Goal: Task Accomplishment & Management: Manage account settings

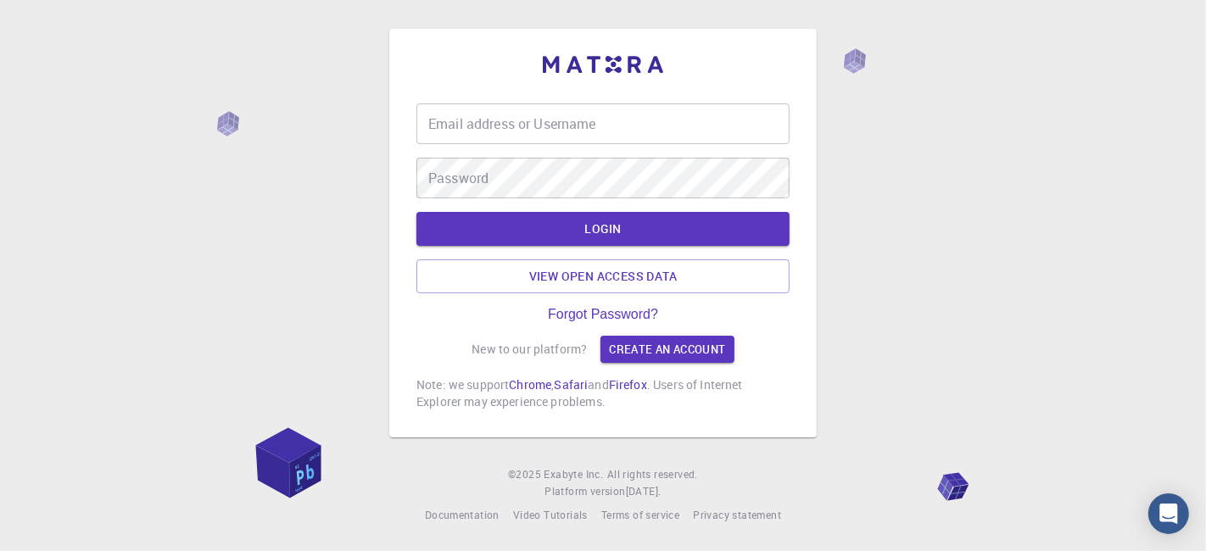
click at [595, 117] on input "Email address or Username" at bounding box center [602, 123] width 373 height 41
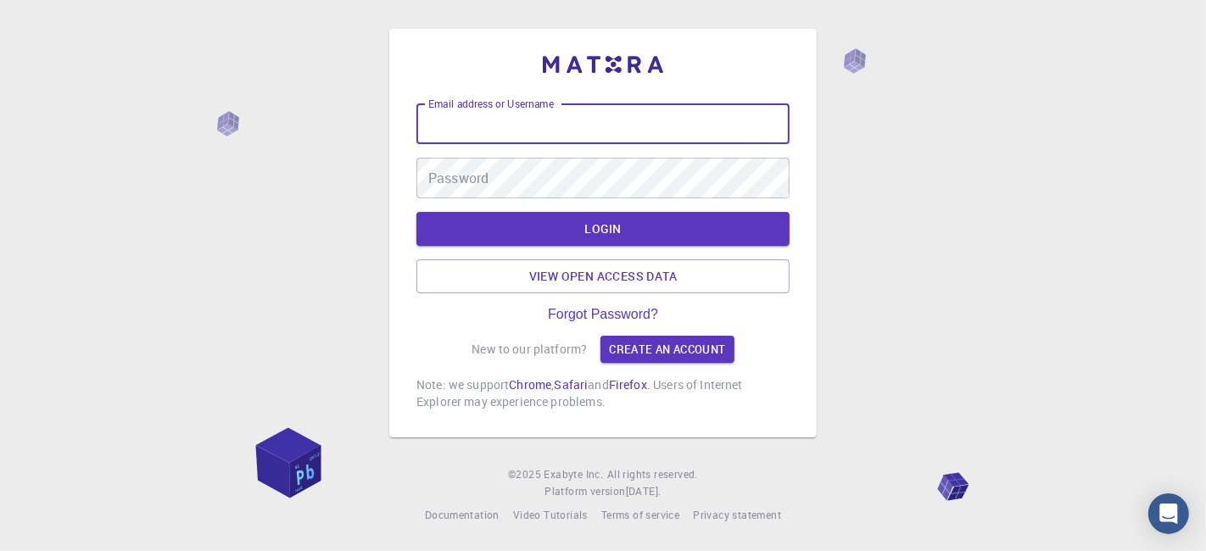
type input "kanrei"
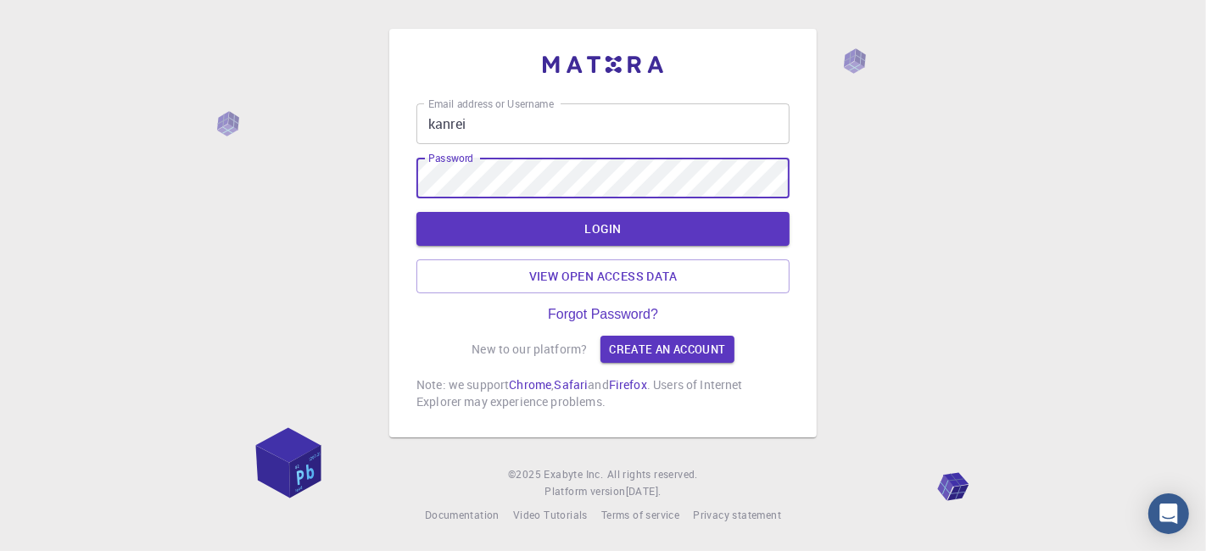
click at [416, 212] on button "LOGIN" at bounding box center [602, 229] width 373 height 34
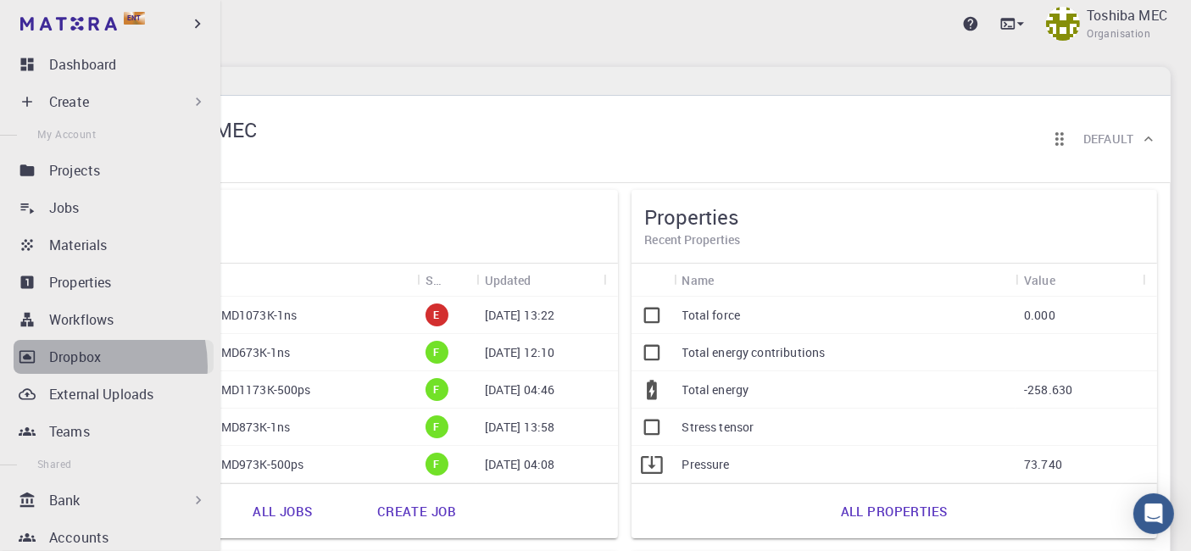
click at [73, 366] on p "Dropbox" at bounding box center [75, 357] width 52 height 20
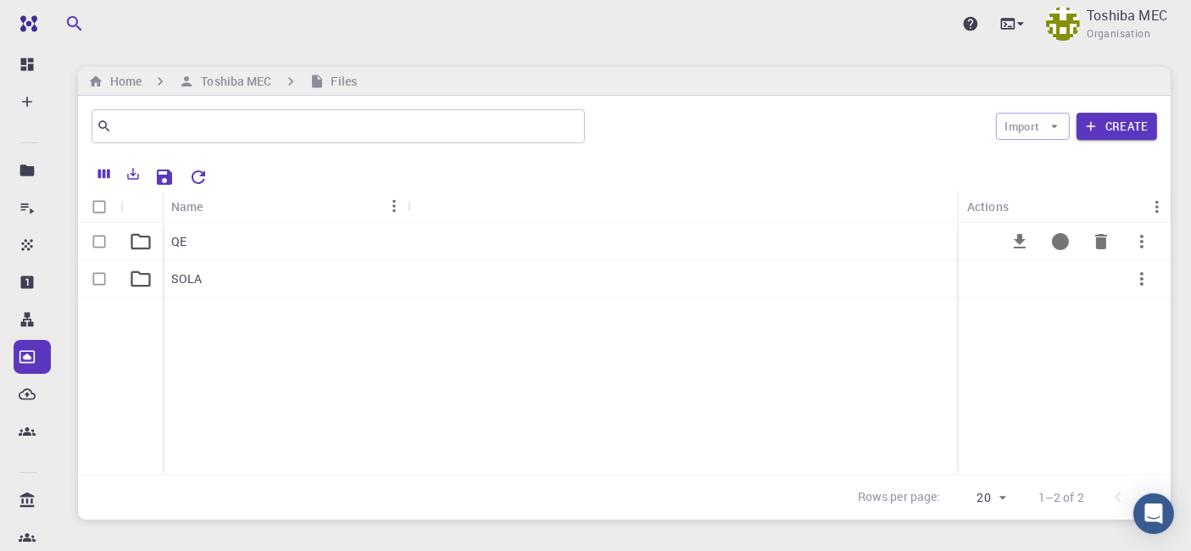
click at [171, 241] on p "QE" at bounding box center [178, 241] width 15 height 17
click at [208, 356] on p "QEopt1" at bounding box center [191, 353] width 41 height 17
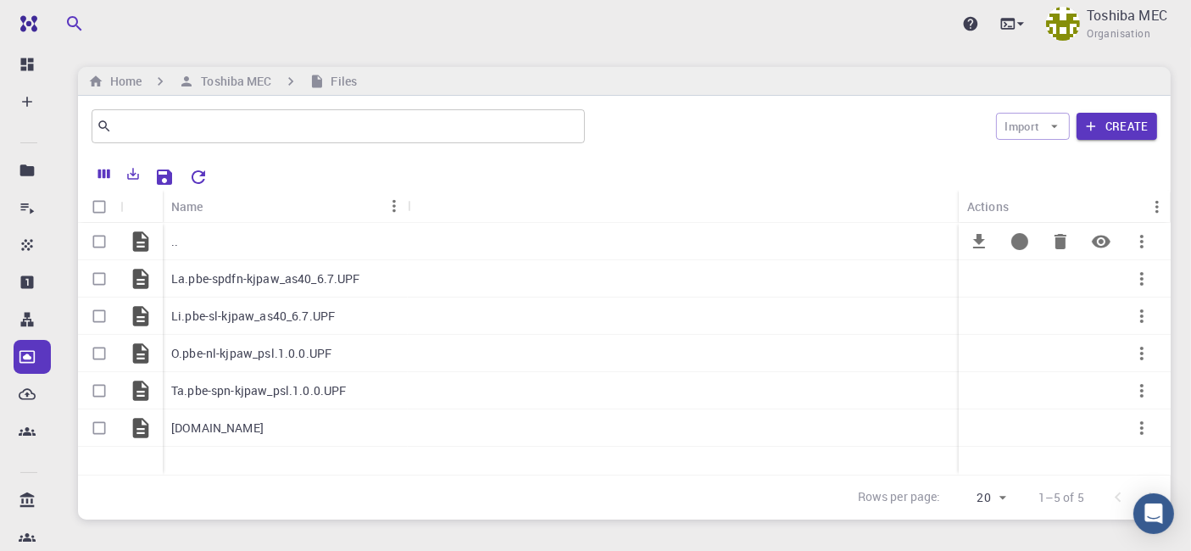
click at [185, 245] on div ".." at bounding box center [285, 241] width 245 height 37
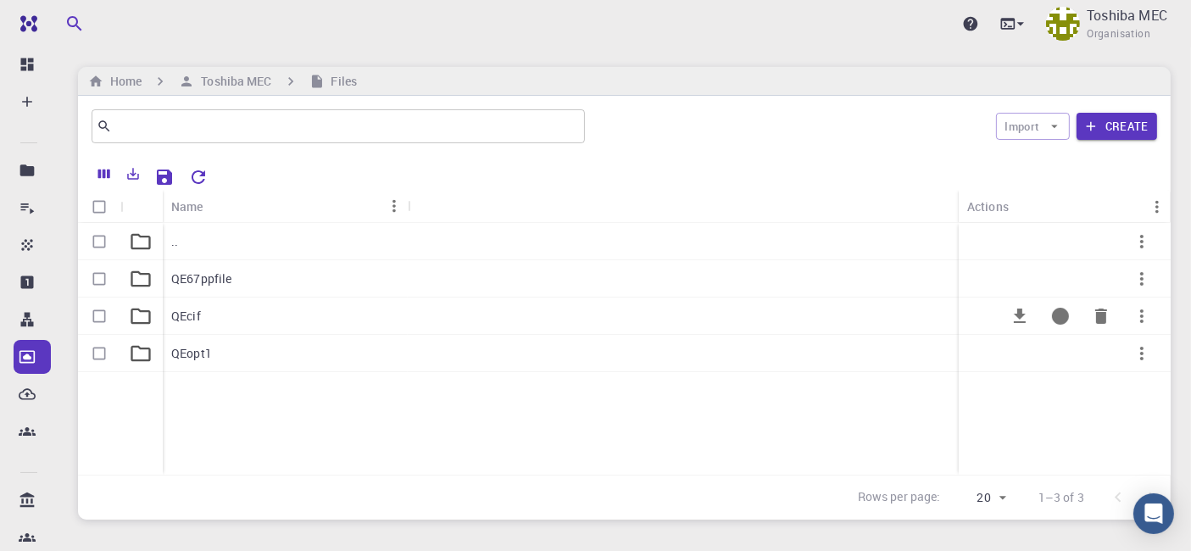
click at [202, 316] on div "QEcif" at bounding box center [285, 316] width 245 height 37
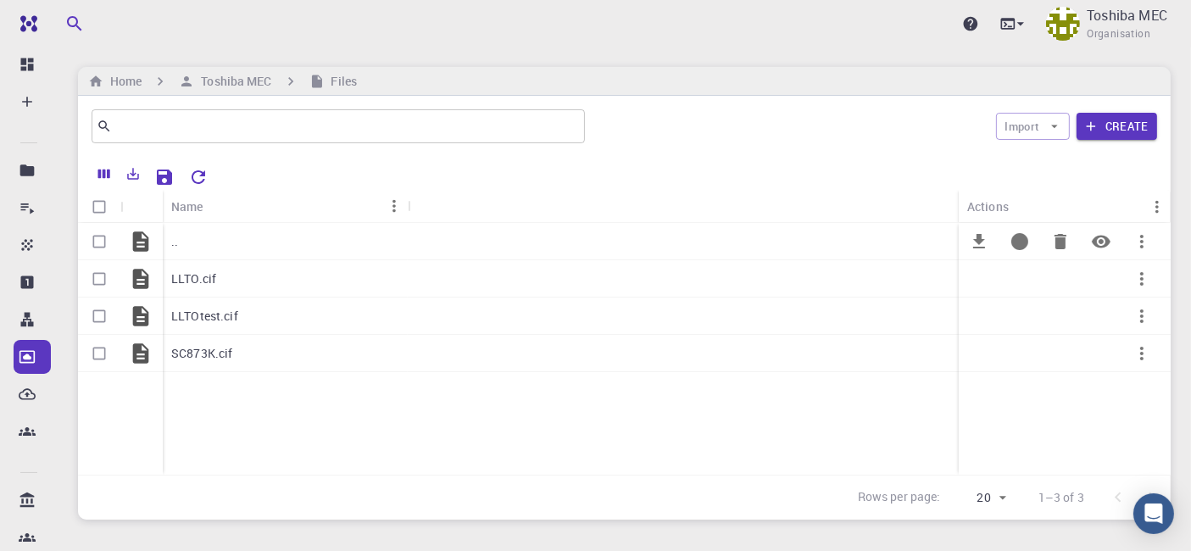
click at [175, 243] on p ".." at bounding box center [174, 241] width 7 height 17
click at [171, 238] on p ".." at bounding box center [174, 241] width 7 height 17
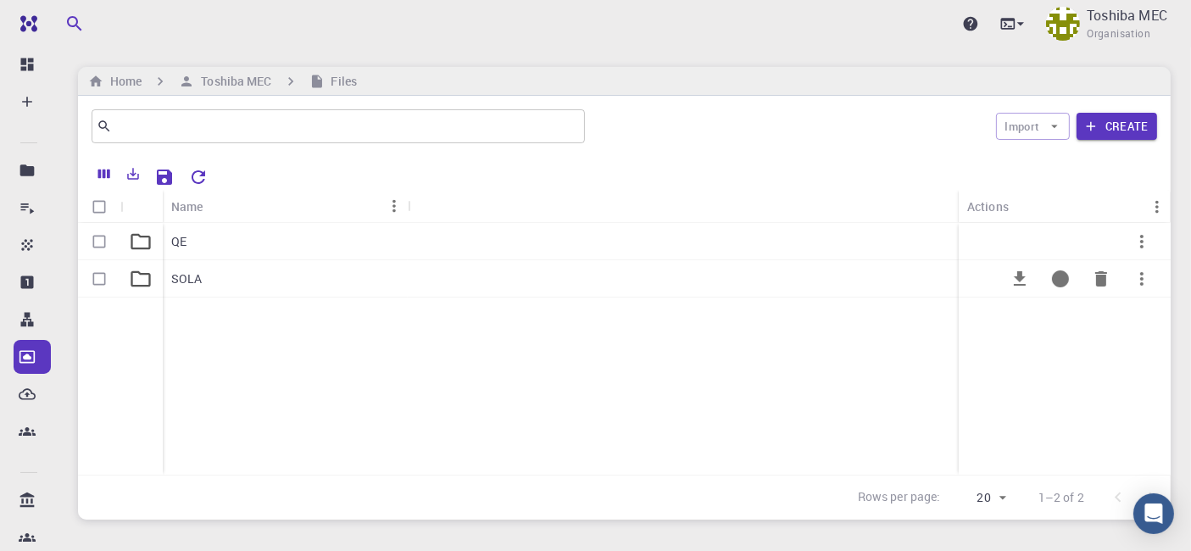
click at [171, 273] on p "SOLA" at bounding box center [186, 278] width 31 height 17
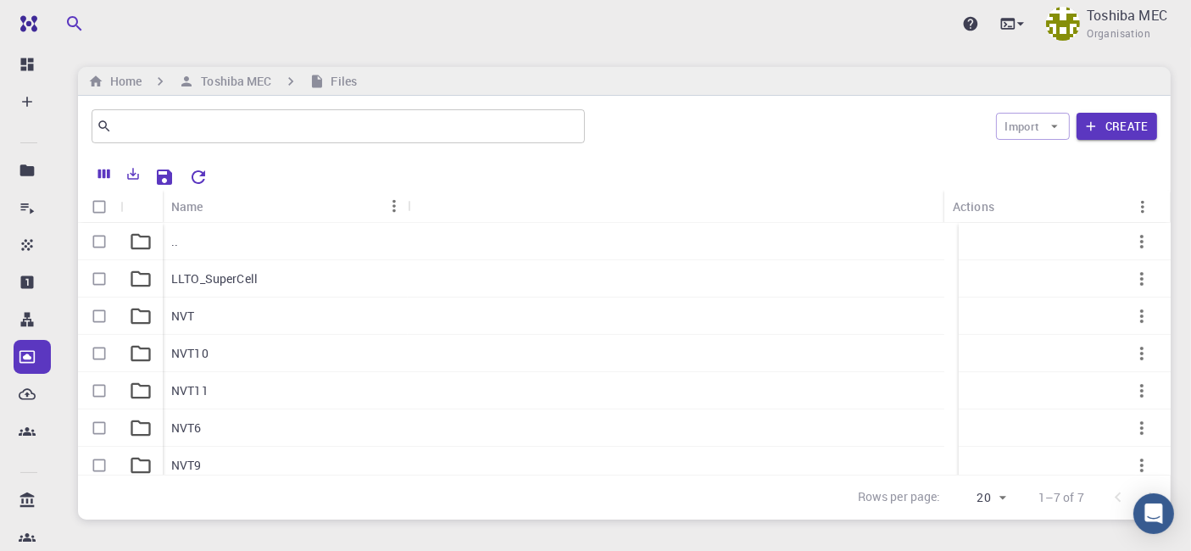
scroll to position [46, 0]
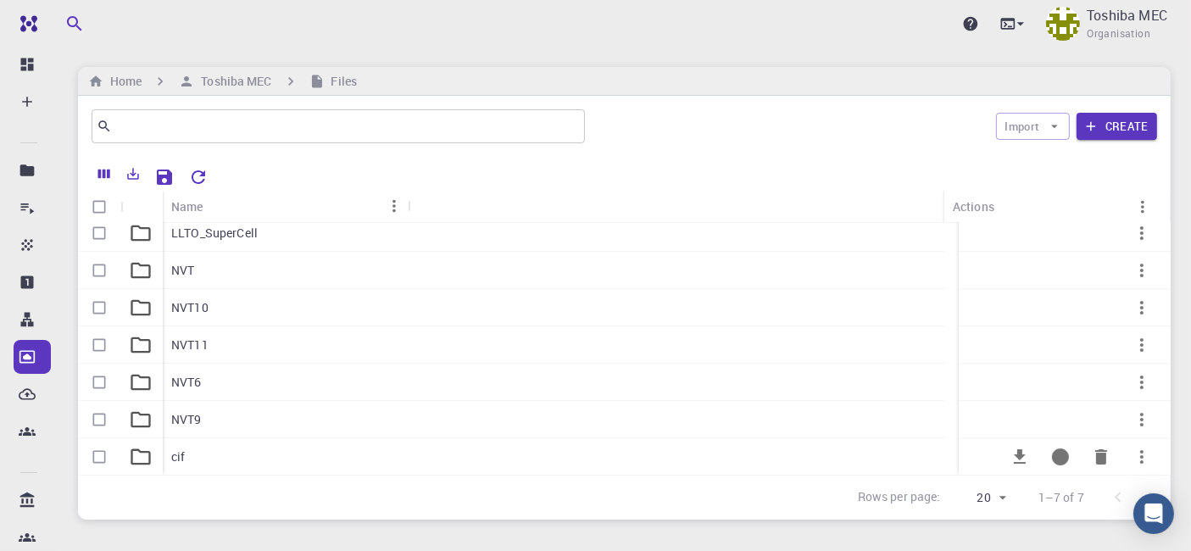
click at [192, 466] on div "cif" at bounding box center [285, 456] width 245 height 37
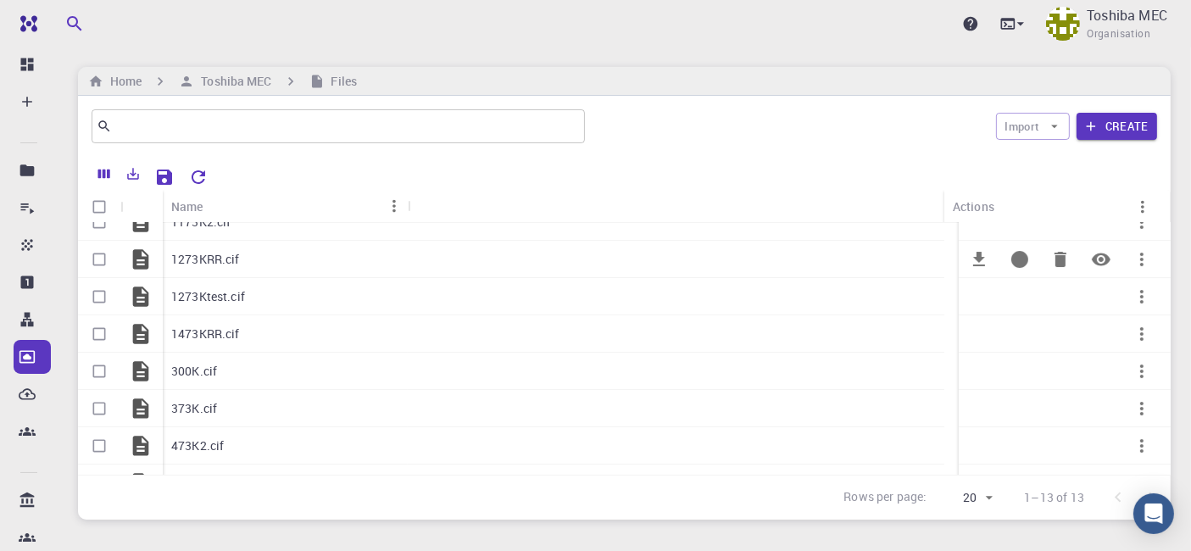
scroll to position [0, 0]
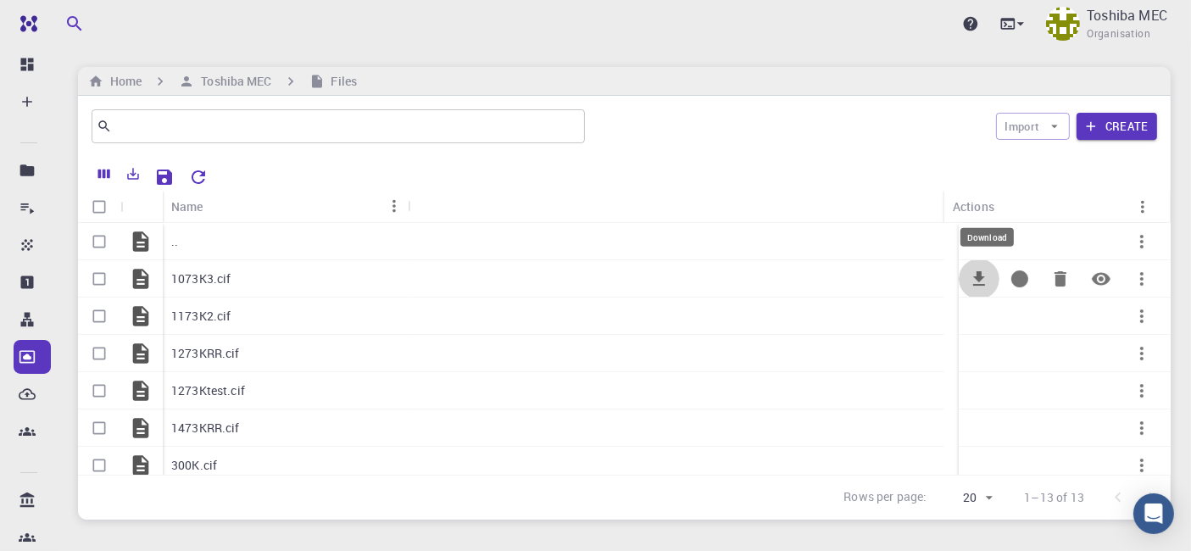
click at [969, 274] on icon "Download" at bounding box center [979, 279] width 20 height 20
click at [973, 311] on icon "Download" at bounding box center [979, 316] width 12 height 14
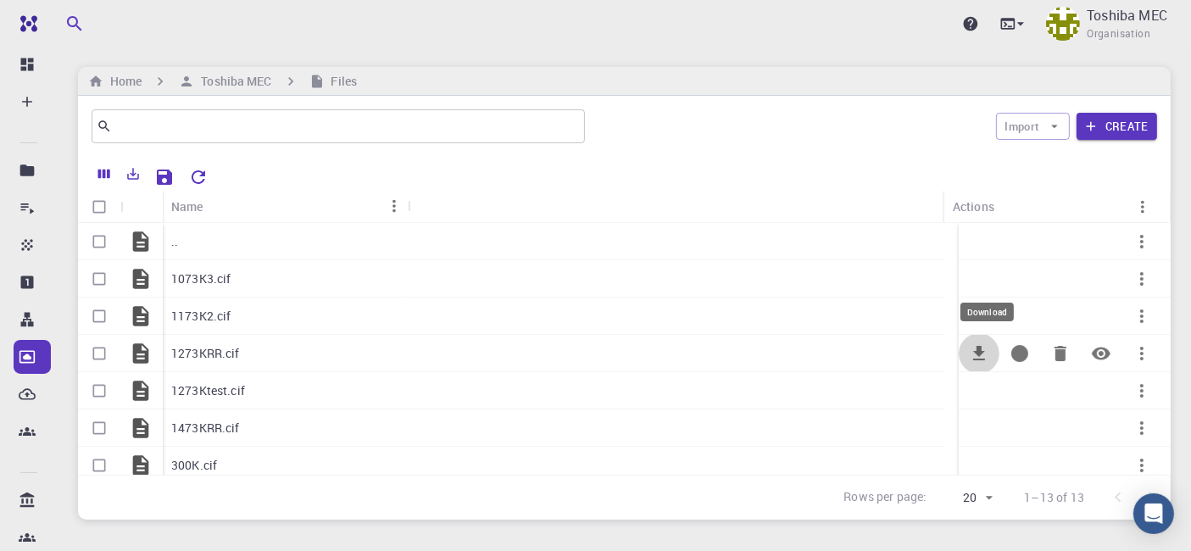
click at [969, 356] on icon "Download" at bounding box center [979, 353] width 20 height 20
click at [973, 388] on icon "Download" at bounding box center [979, 390] width 12 height 14
click at [969, 423] on icon "Download" at bounding box center [979, 428] width 20 height 20
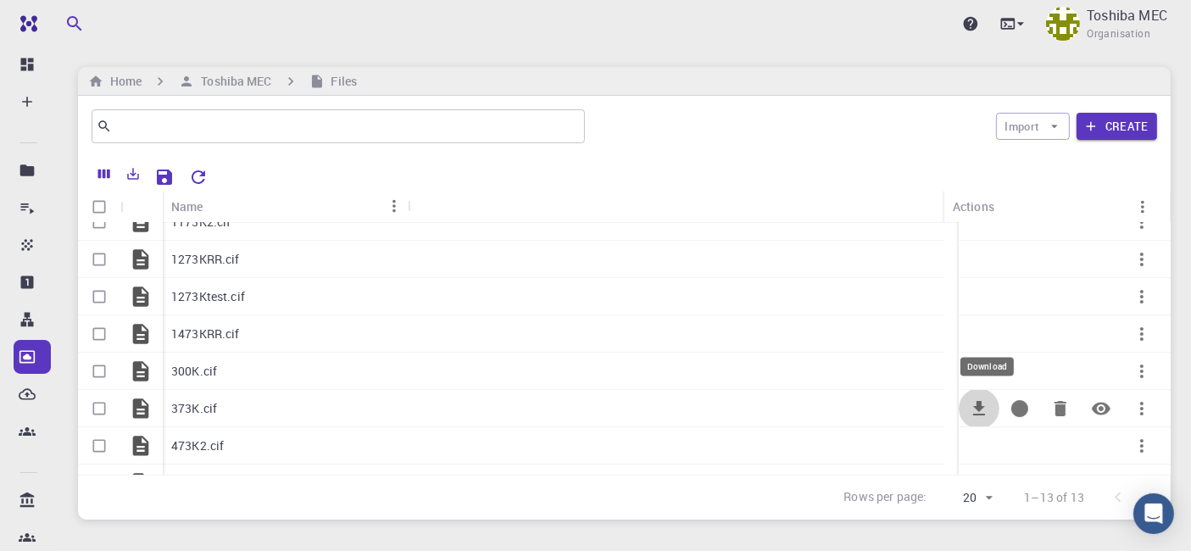
click at [973, 405] on icon "Download" at bounding box center [979, 408] width 12 height 14
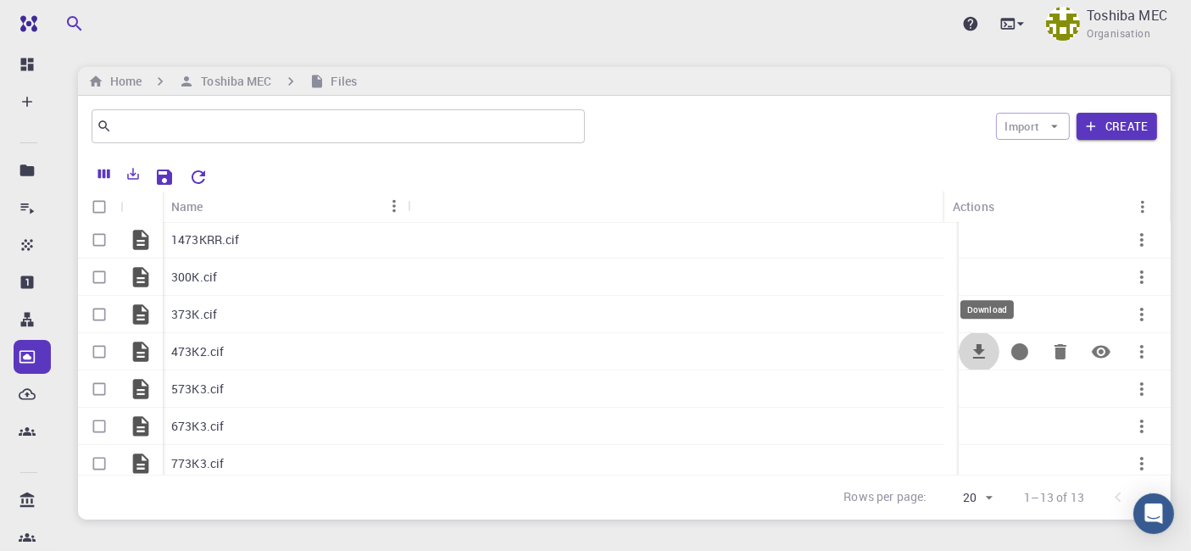
click at [973, 357] on icon "Download" at bounding box center [979, 351] width 12 height 14
click at [969, 393] on icon "Download" at bounding box center [979, 389] width 20 height 20
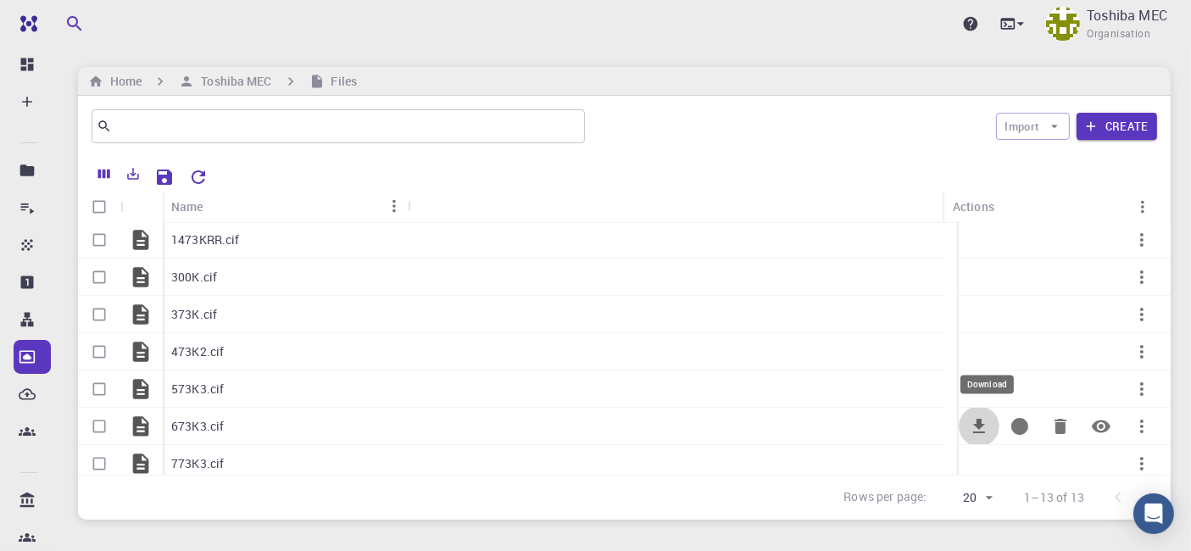
click at [969, 430] on icon "Download" at bounding box center [979, 426] width 20 height 20
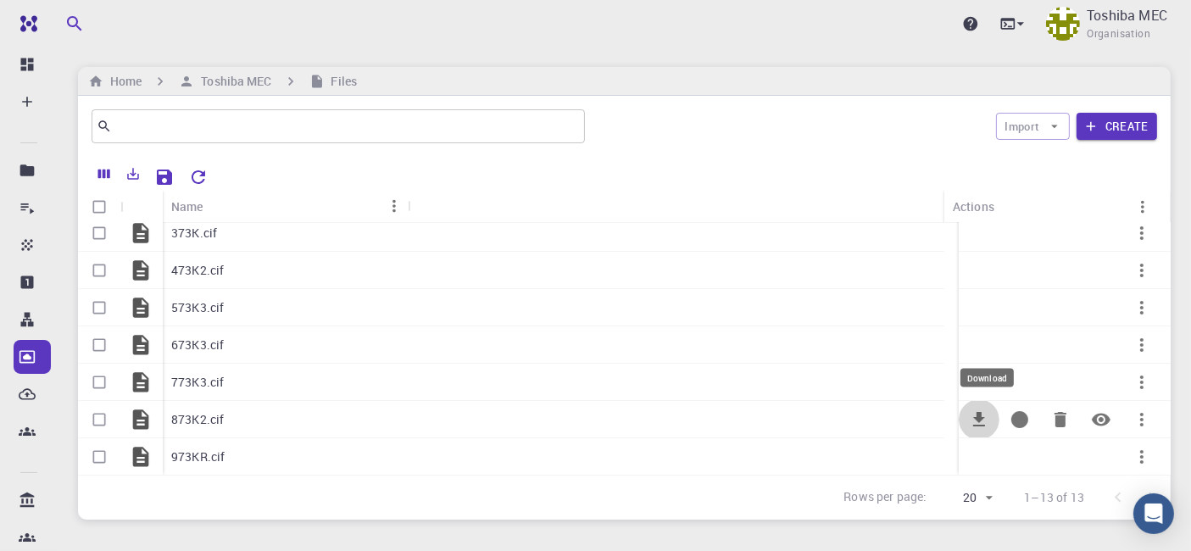
click at [969, 409] on icon "Download" at bounding box center [979, 419] width 20 height 20
click at [973, 450] on icon "Download" at bounding box center [979, 456] width 12 height 14
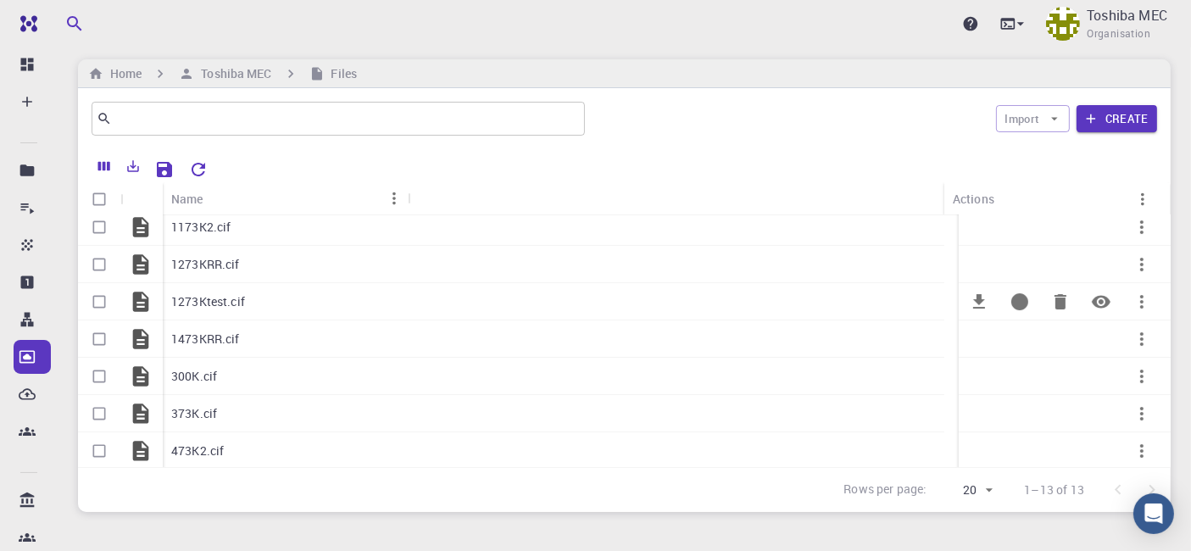
scroll to position [0, 0]
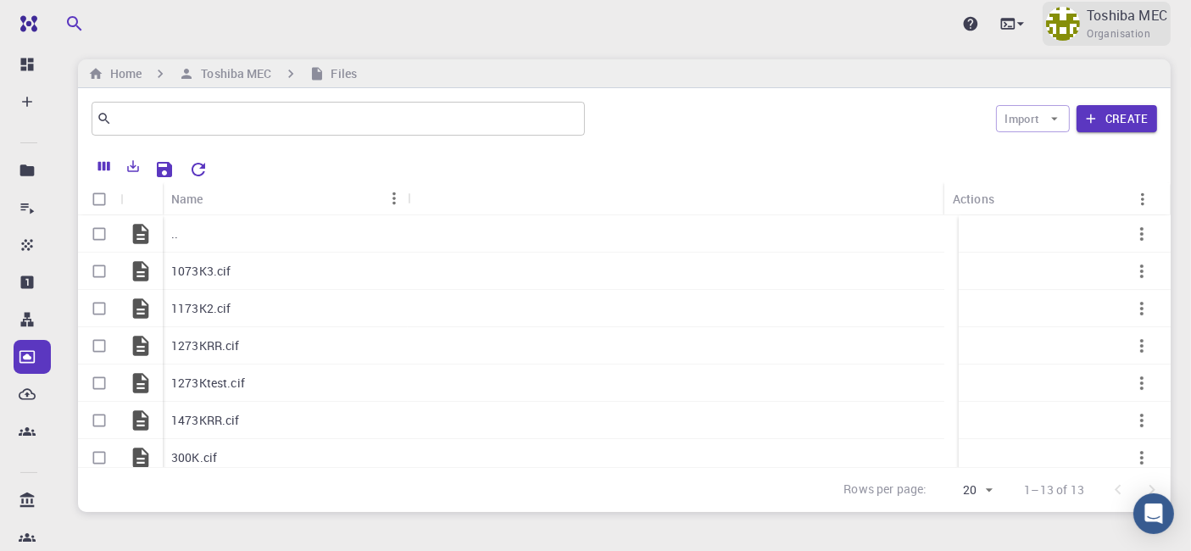
click at [1087, 32] on span "Organisation" at bounding box center [1119, 33] width 64 height 17
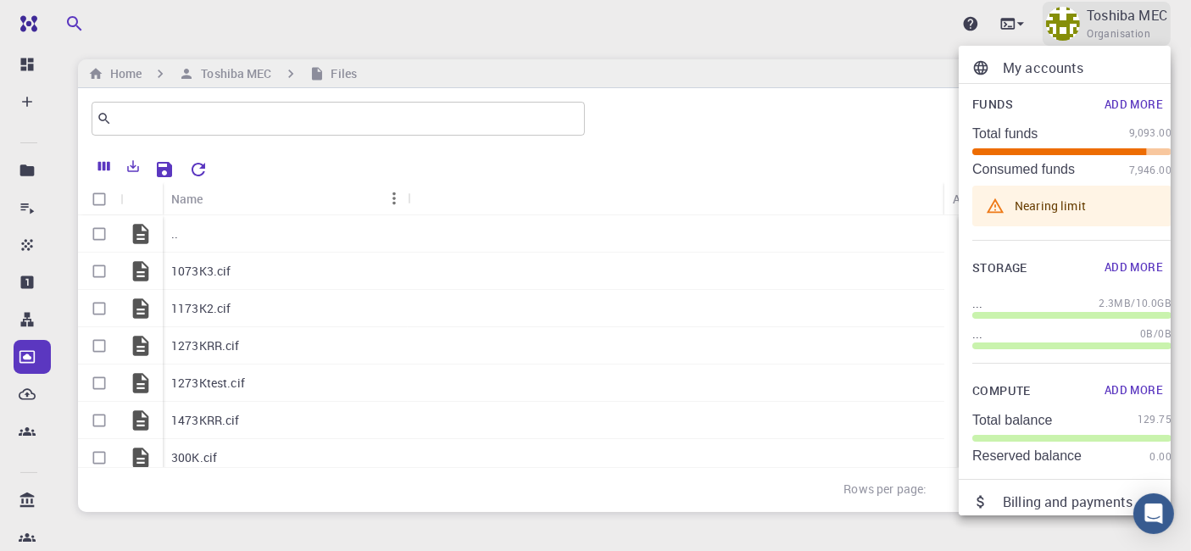
click at [1086, 32] on div at bounding box center [595, 275] width 1191 height 551
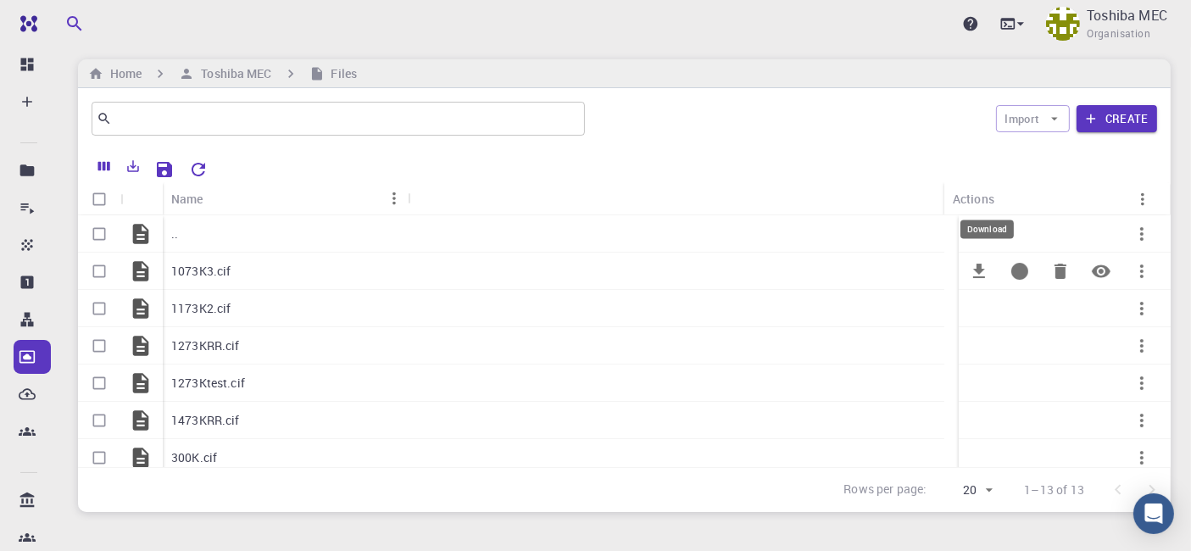
click at [973, 267] on icon "Download" at bounding box center [979, 271] width 12 height 14
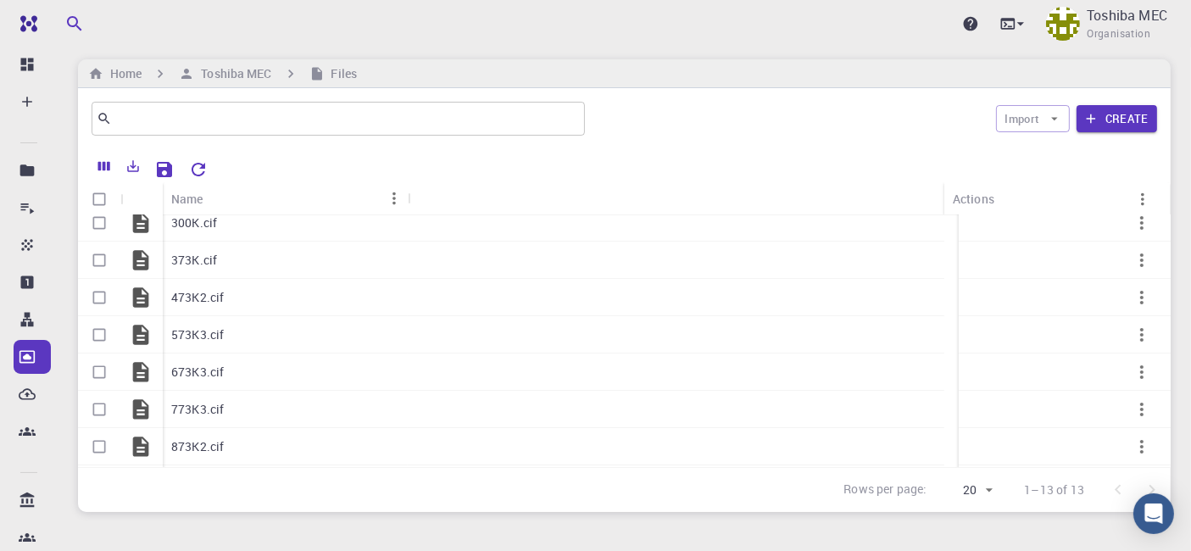
scroll to position [270, 0]
click at [1057, 126] on button "Import" at bounding box center [1033, 118] width 74 height 27
click at [665, 125] on div "Import Create" at bounding box center [874, 118] width 565 height 41
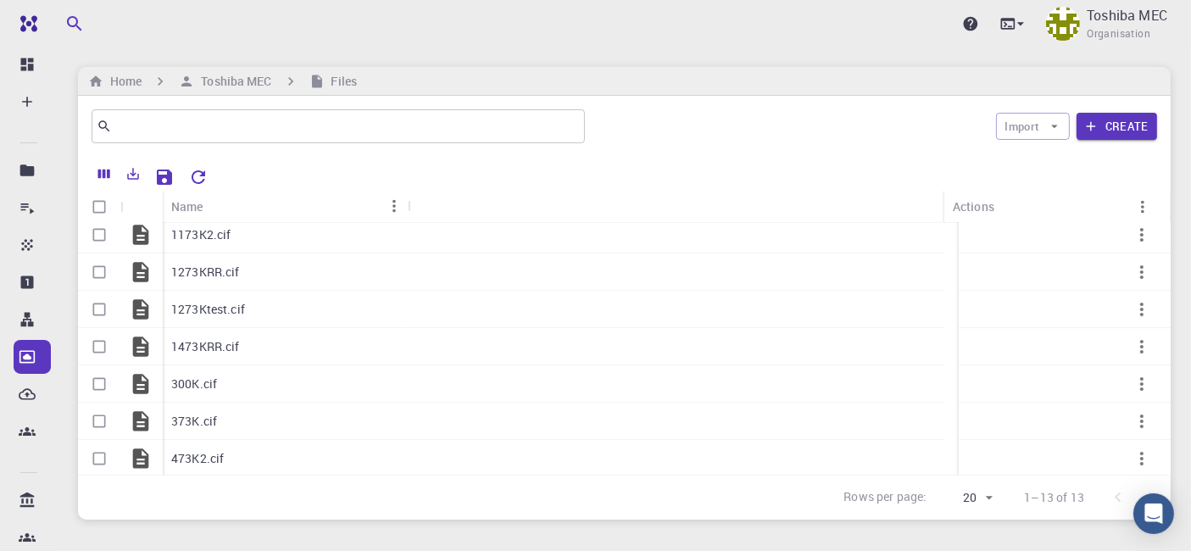
scroll to position [0, 0]
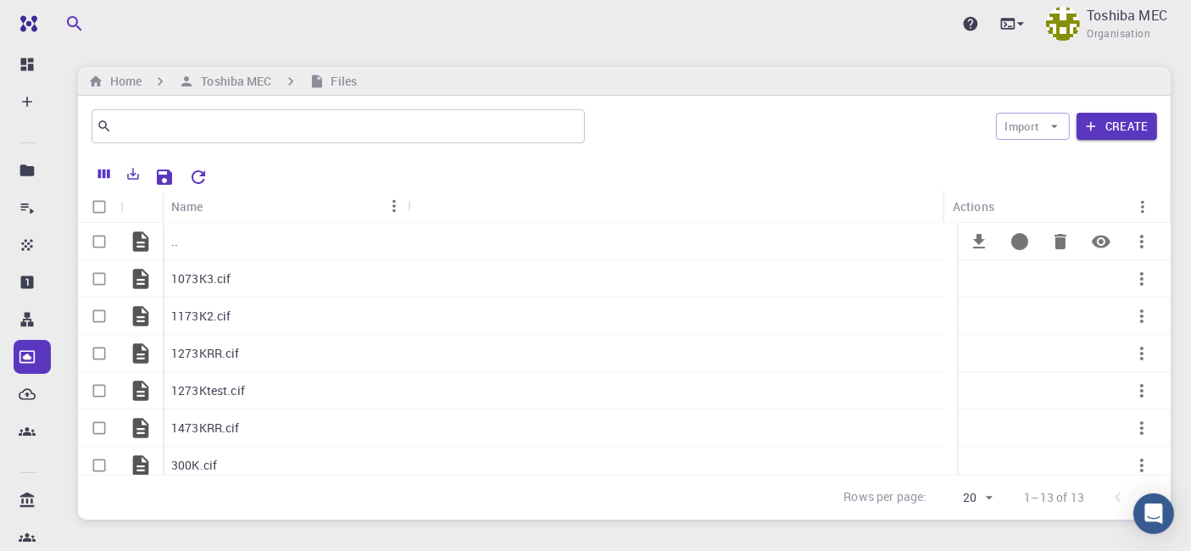
click at [174, 243] on p ".." at bounding box center [174, 241] width 7 height 17
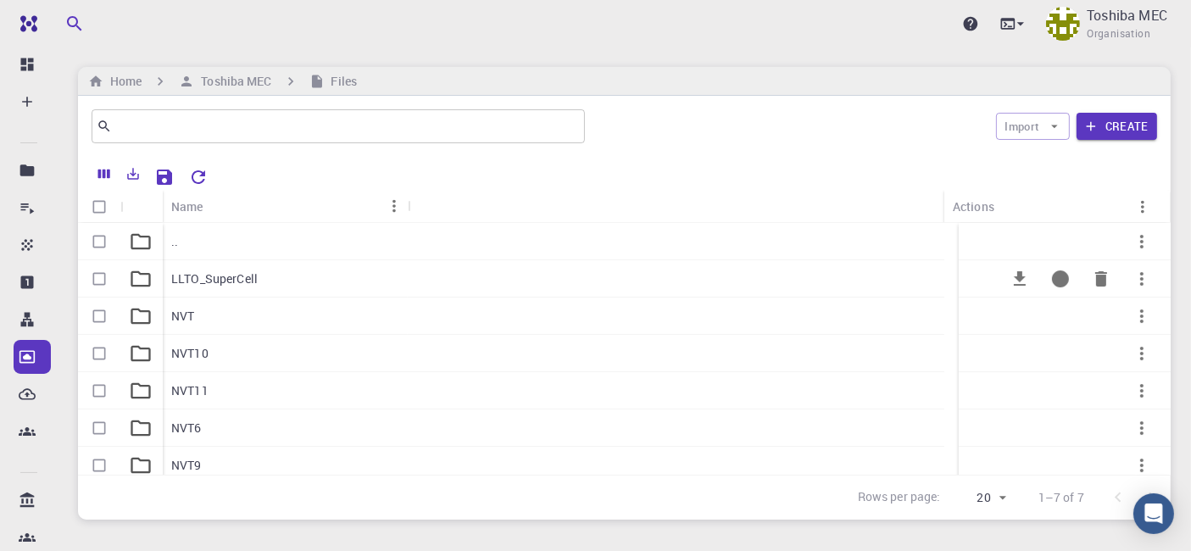
click at [205, 280] on p "LLTO_SuperCell" at bounding box center [214, 278] width 86 height 17
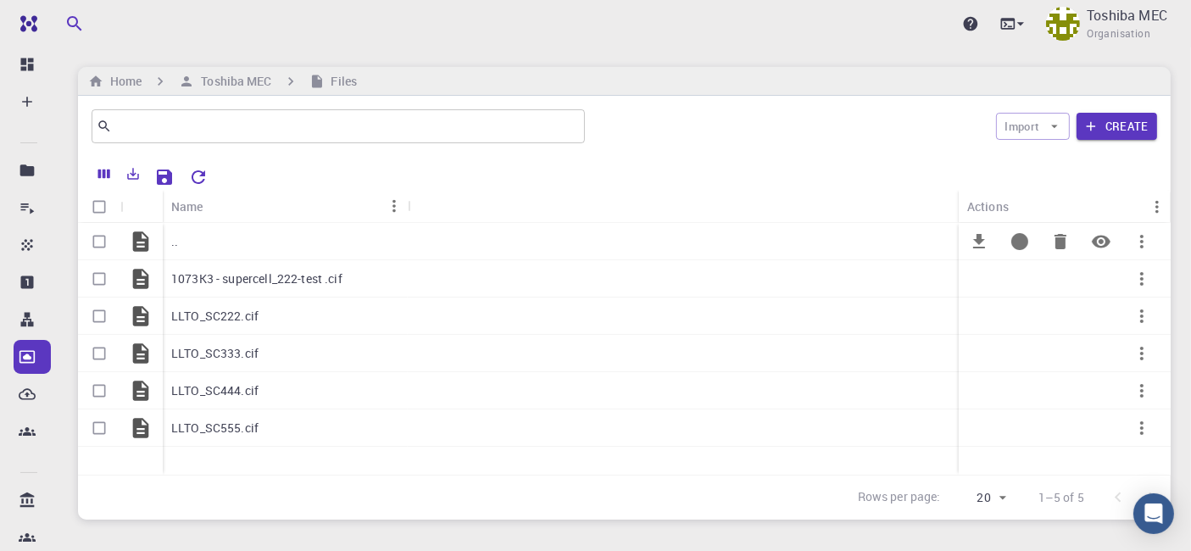
click at [176, 244] on p ".." at bounding box center [174, 241] width 7 height 17
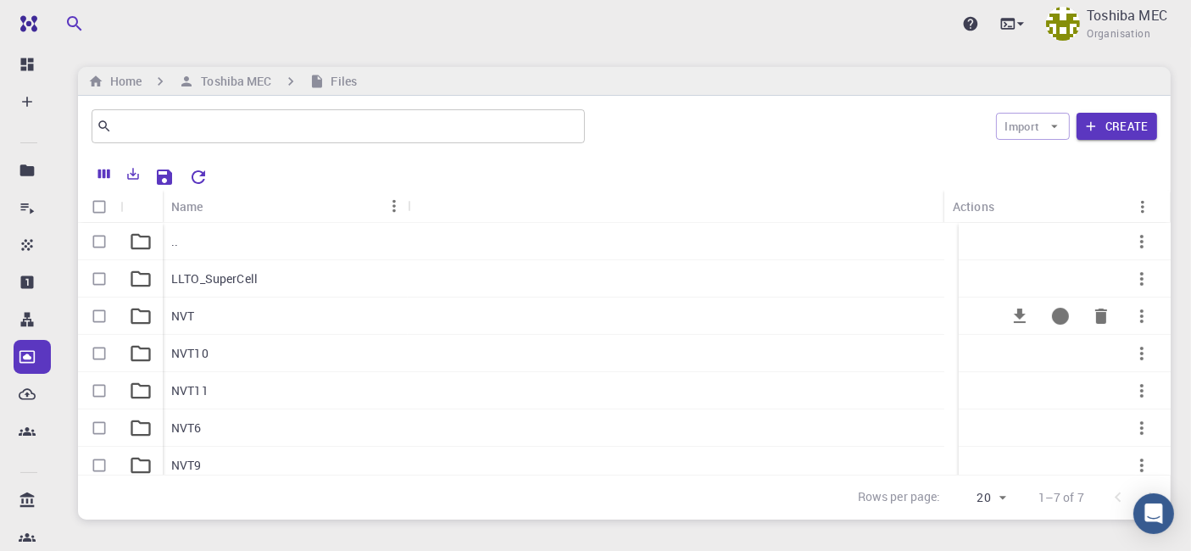
click at [315, 314] on div "NVT" at bounding box center [285, 316] width 245 height 37
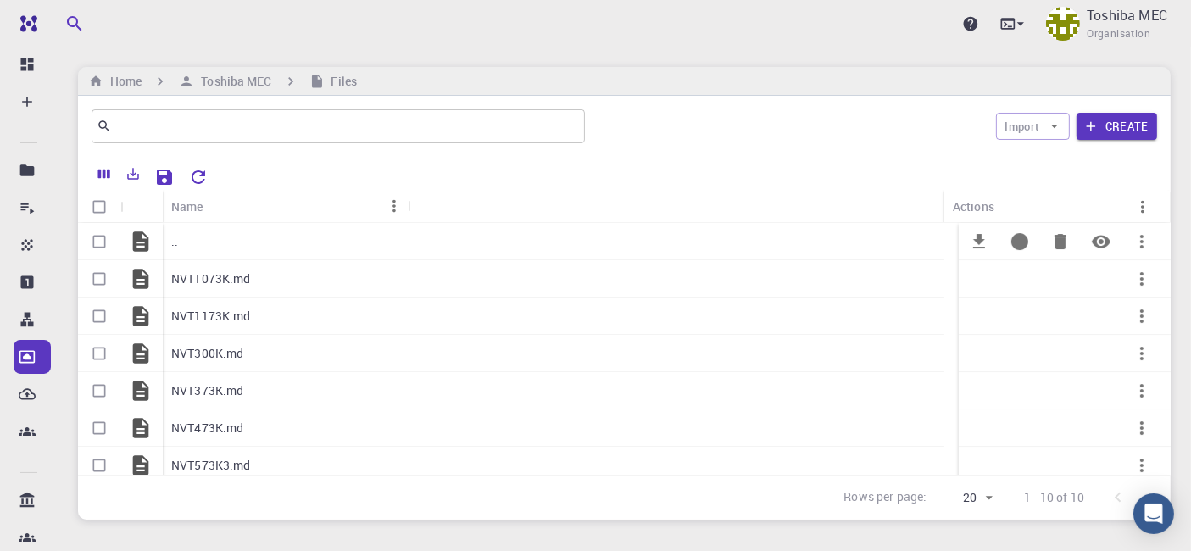
click at [180, 245] on div ".." at bounding box center [285, 241] width 245 height 37
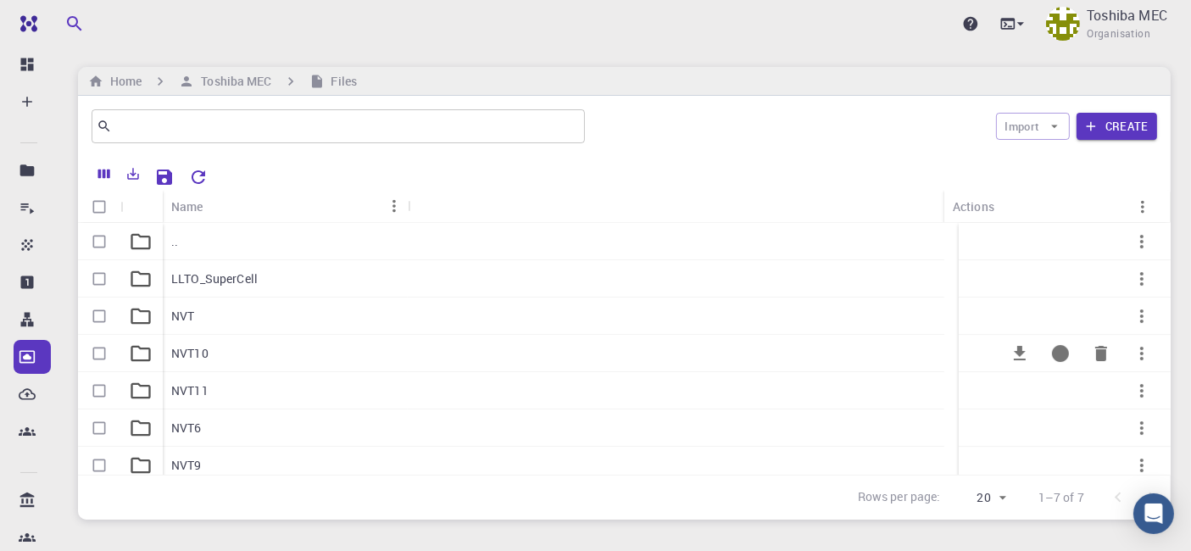
scroll to position [46, 0]
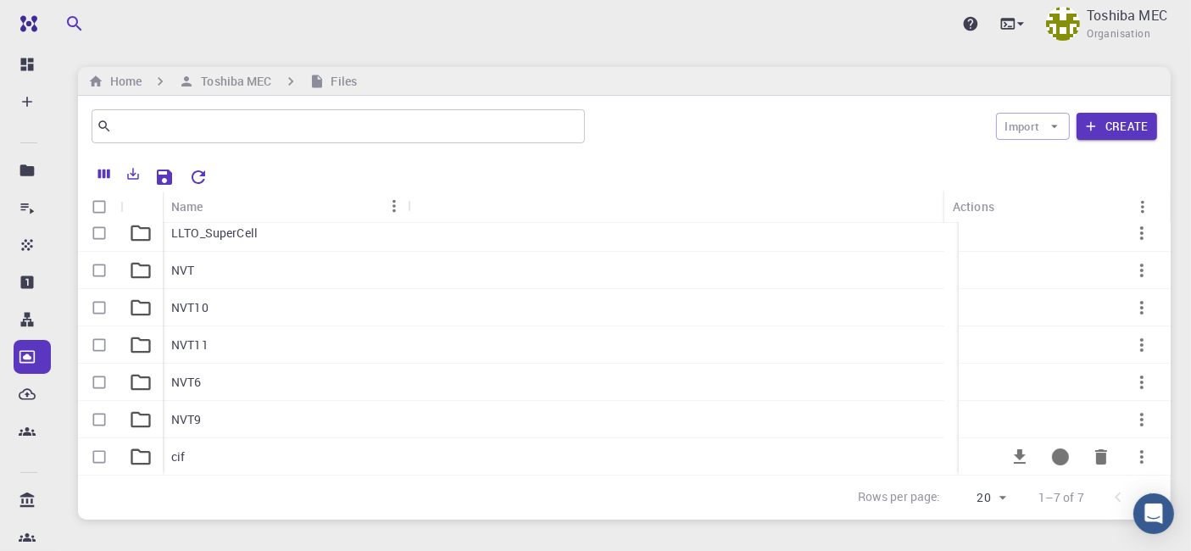
click at [189, 461] on div "cif" at bounding box center [285, 456] width 245 height 37
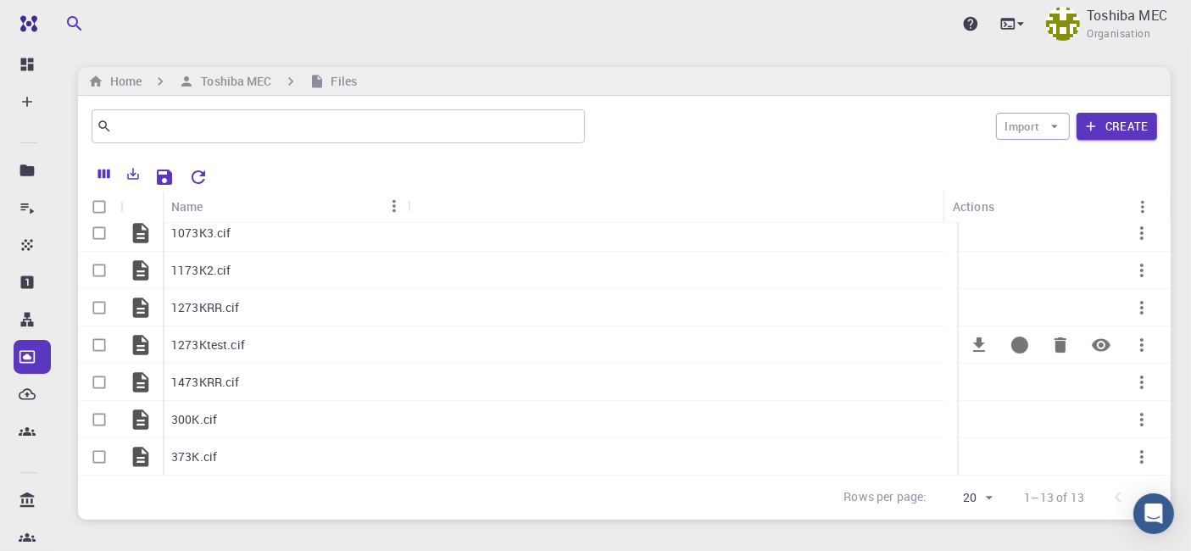
scroll to position [0, 0]
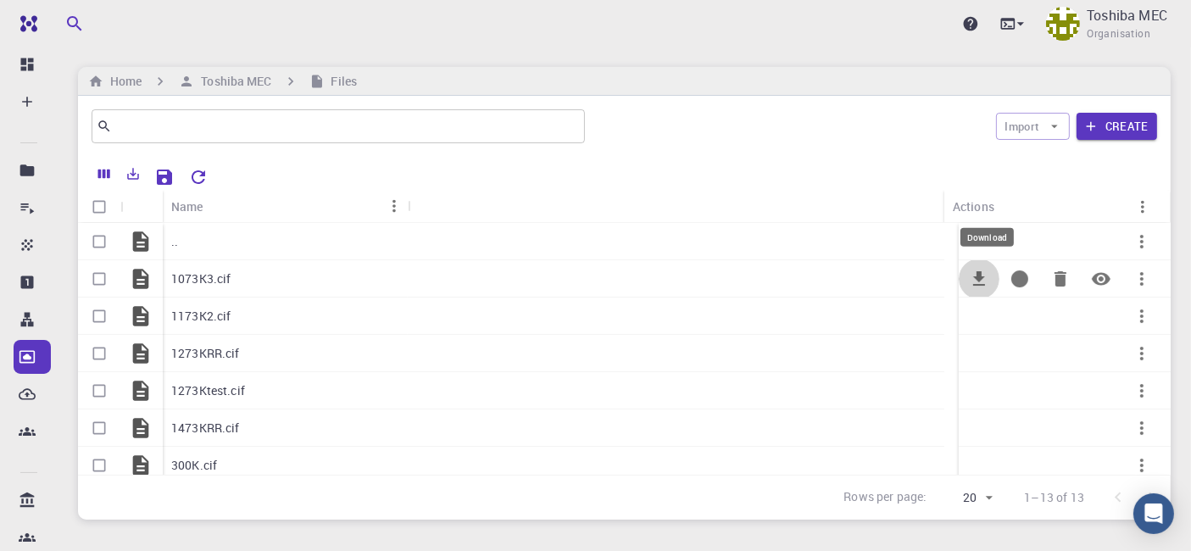
click at [973, 277] on icon "Download" at bounding box center [979, 278] width 12 height 14
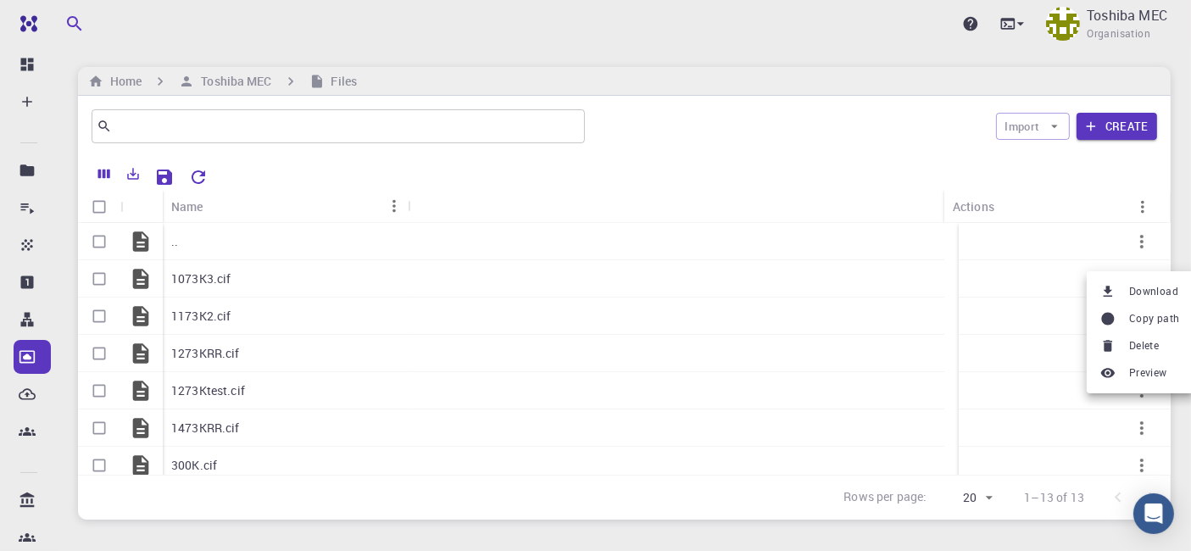
click at [1170, 297] on span "Download" at bounding box center [1153, 291] width 49 height 17
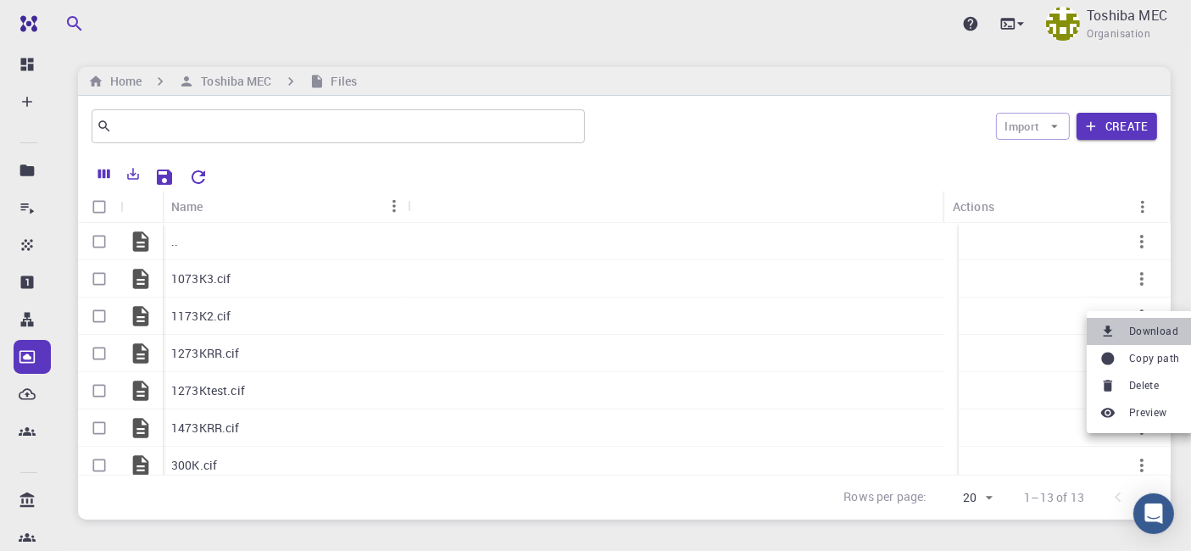
click at [1132, 331] on span "Download" at bounding box center [1153, 331] width 49 height 17
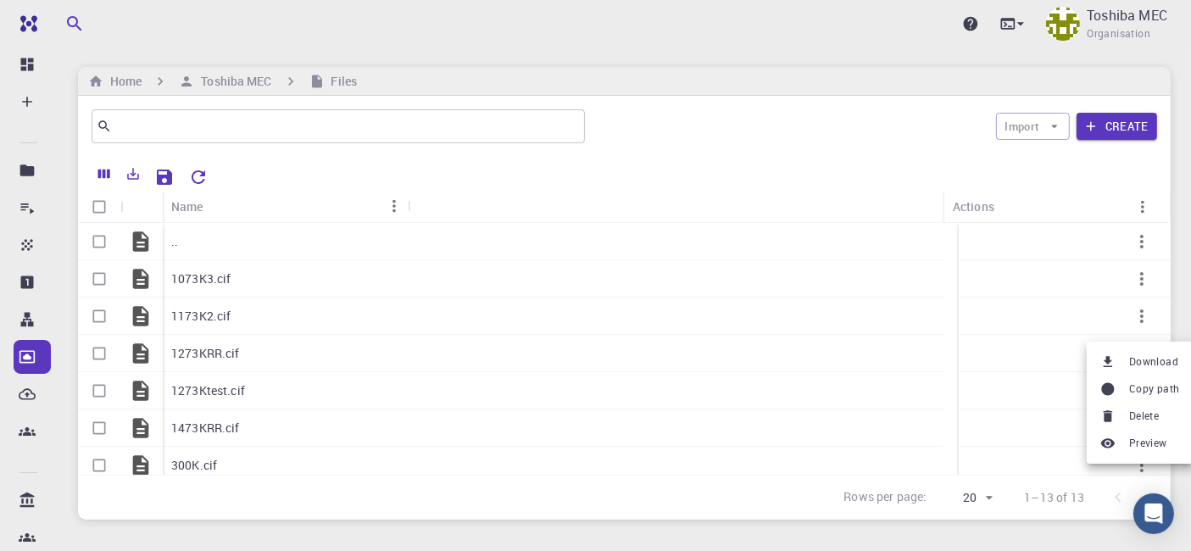
click at [1131, 356] on span "Download" at bounding box center [1153, 362] width 49 height 17
click at [1143, 365] on span "Download" at bounding box center [1153, 371] width 49 height 17
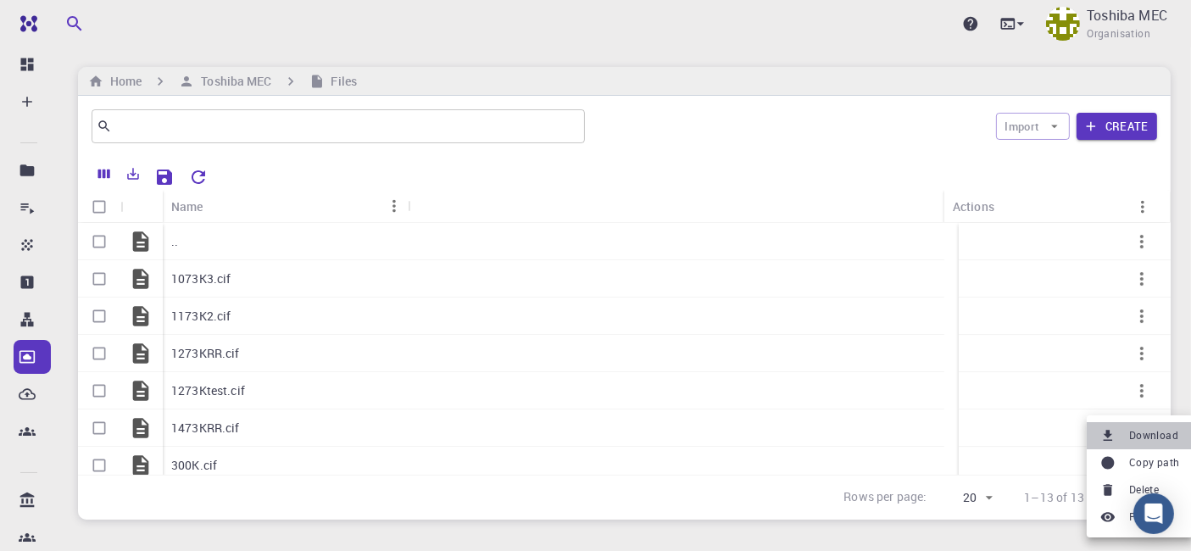
click at [1118, 433] on div at bounding box center [1111, 435] width 22 height 15
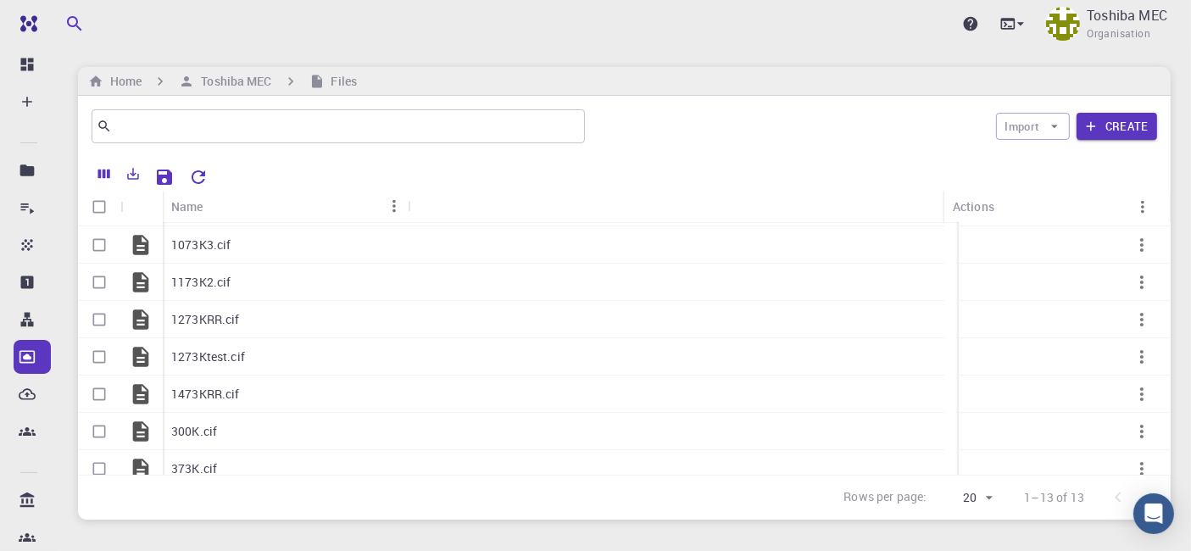
scroll to position [66, 0]
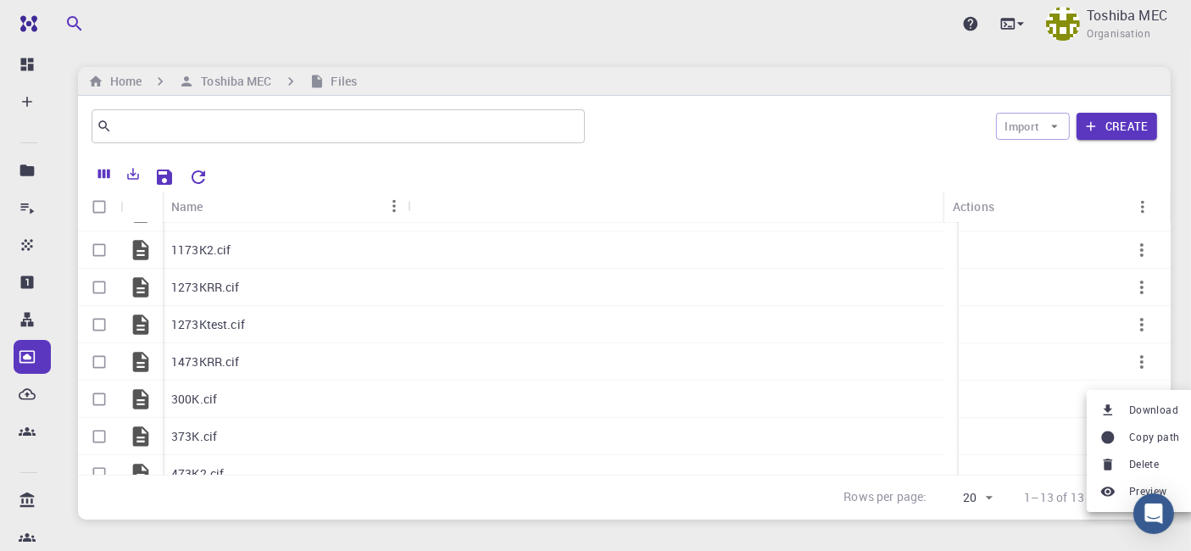
click at [1131, 405] on span "Download" at bounding box center [1153, 410] width 49 height 17
click at [1131, 365] on span "Download" at bounding box center [1153, 372] width 49 height 17
click at [1131, 432] on span "Download" at bounding box center [1153, 435] width 49 height 17
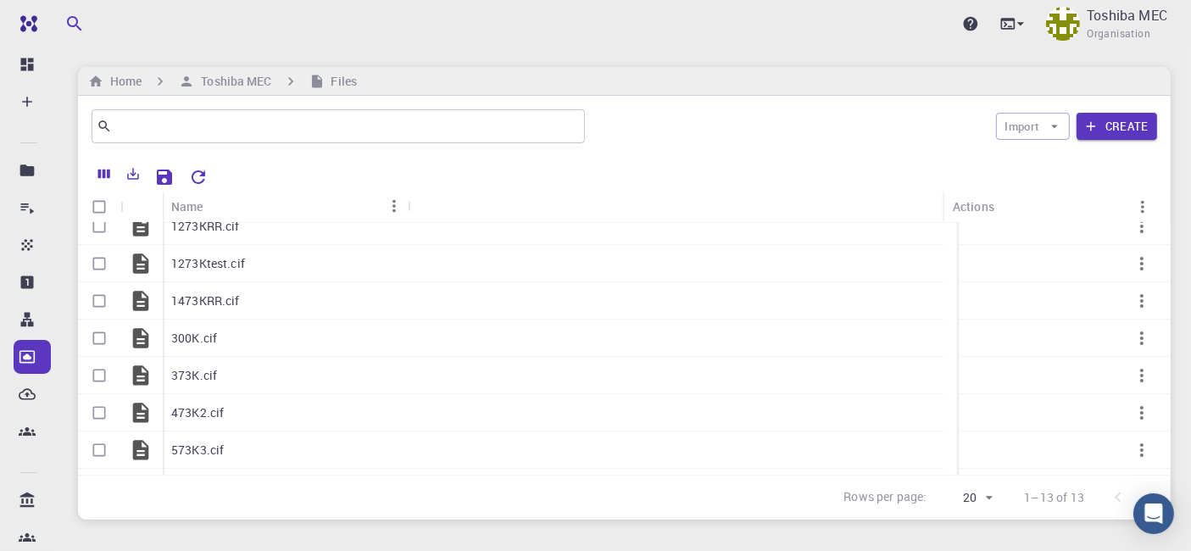
scroll to position [136, 0]
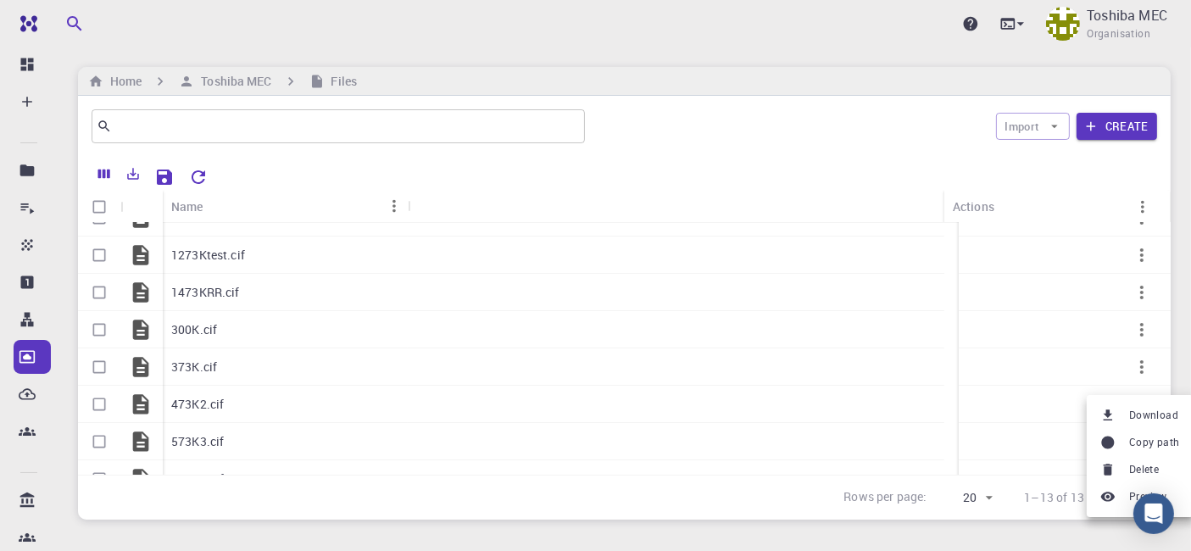
click at [1133, 415] on span "Download" at bounding box center [1153, 415] width 49 height 17
click at [1132, 439] on span "Download" at bounding box center [1153, 435] width 49 height 17
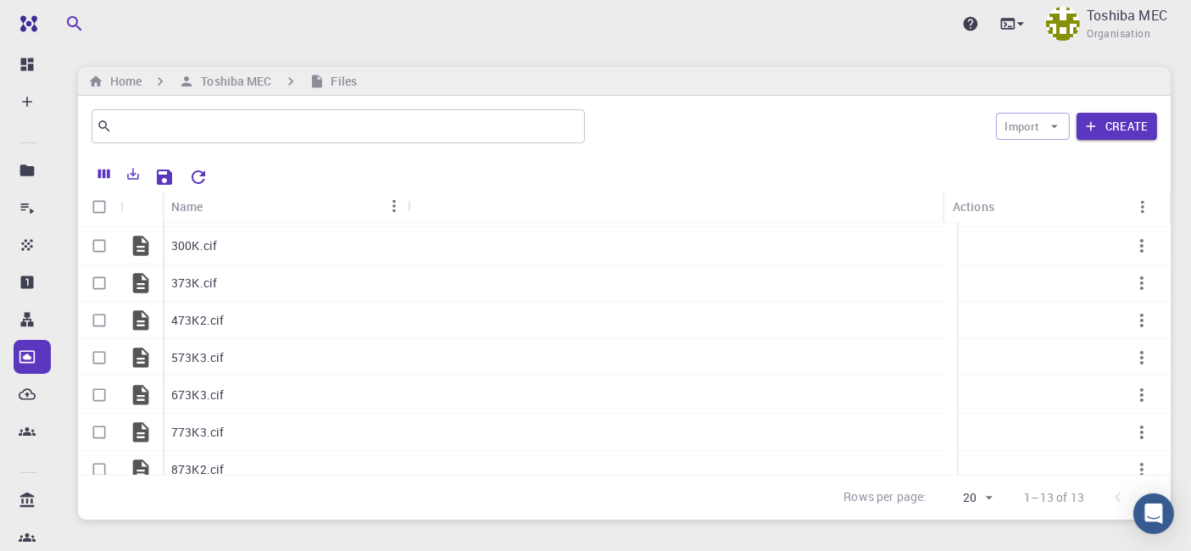
scroll to position [227, 0]
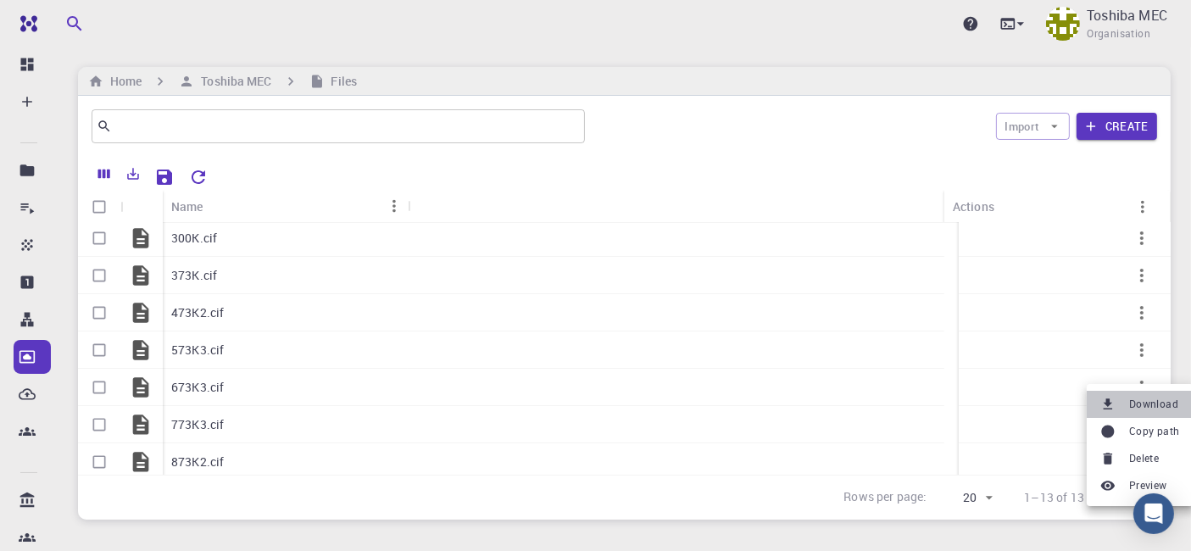
click at [1133, 402] on span "Download" at bounding box center [1153, 404] width 49 height 17
click at [1130, 393] on li "Download" at bounding box center [1140, 402] width 107 height 27
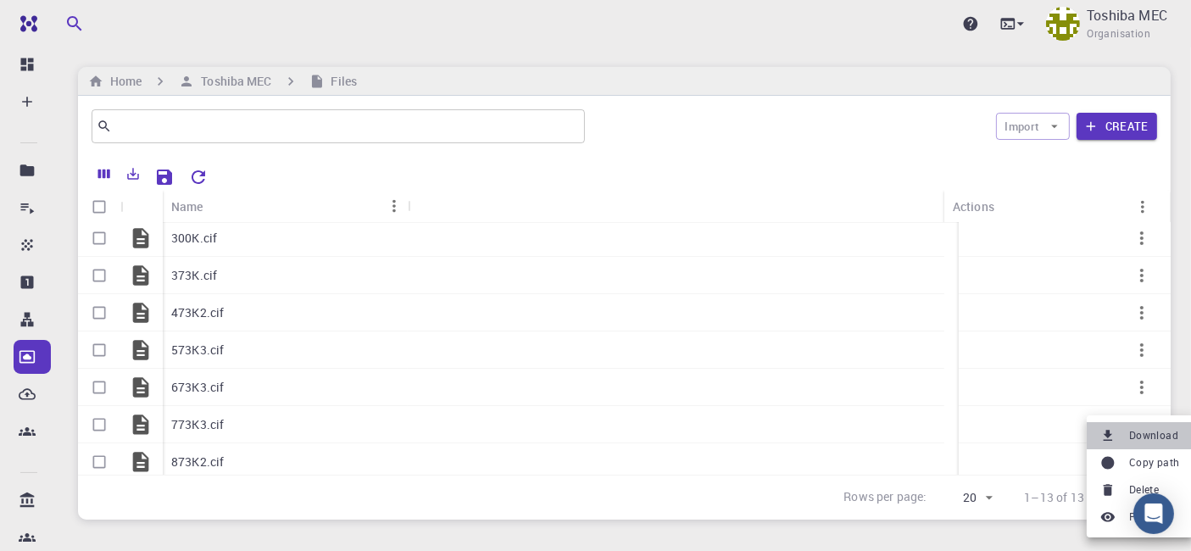
click at [1133, 430] on span "Download" at bounding box center [1153, 435] width 49 height 17
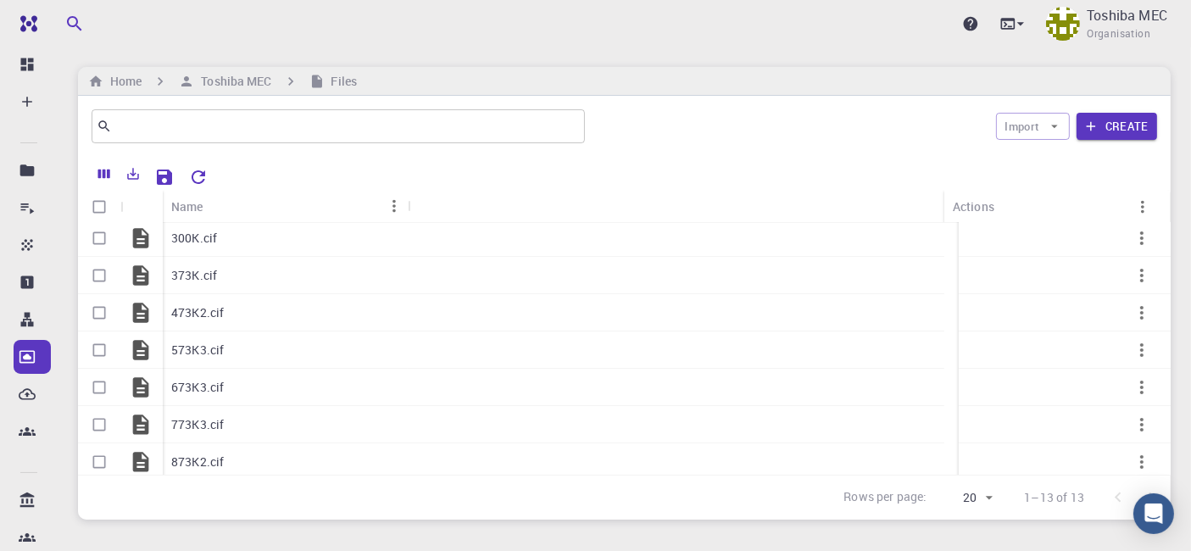
scroll to position [270, 0]
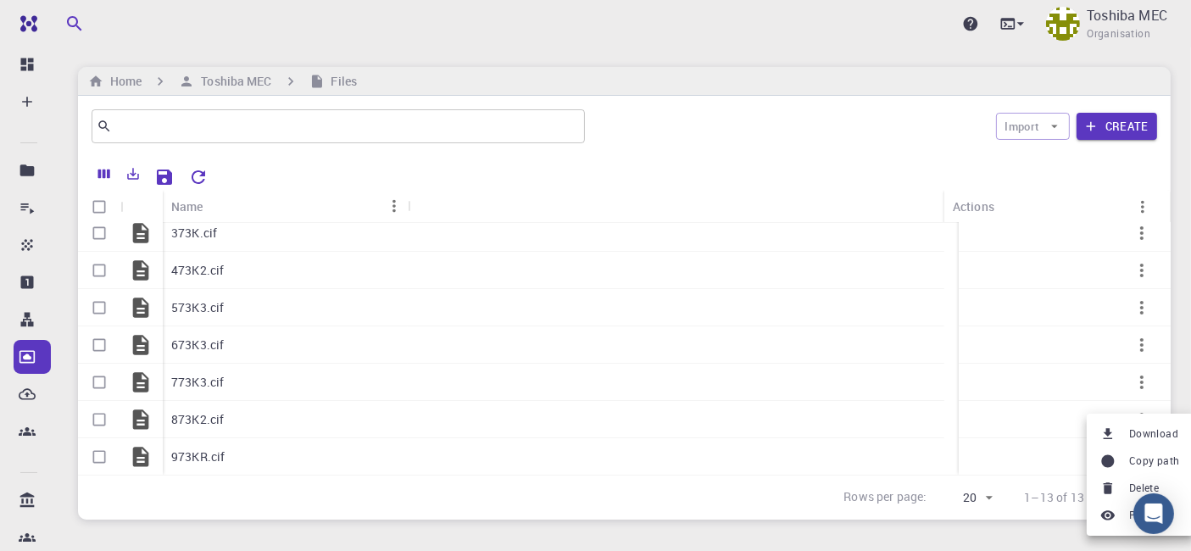
click at [1143, 429] on span "Download" at bounding box center [1153, 434] width 49 height 17
click at [1136, 438] on span "Download" at bounding box center [1153, 435] width 49 height 17
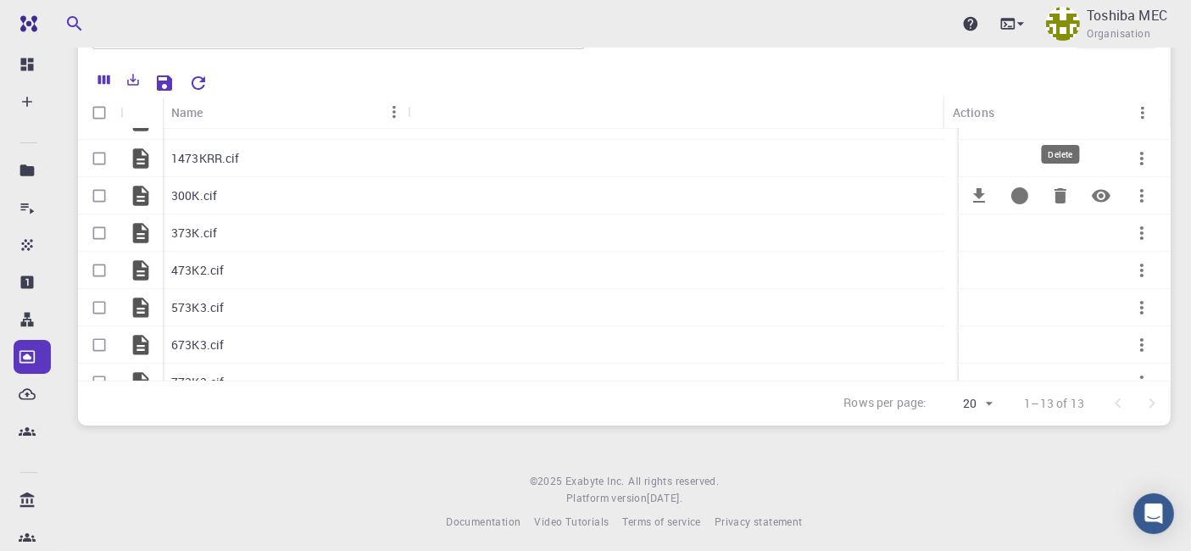
scroll to position [81, 0]
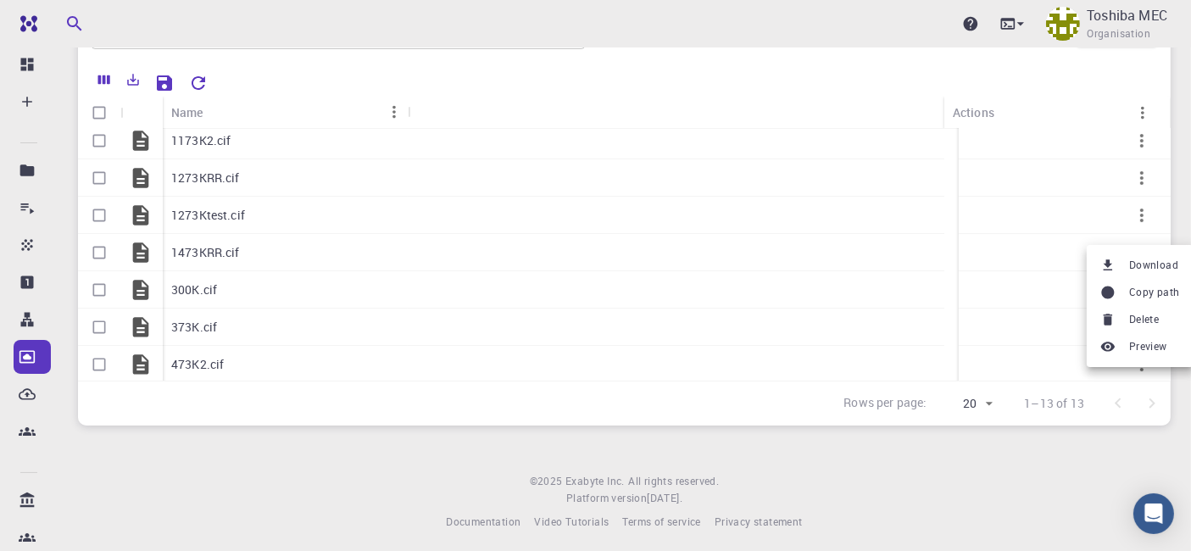
click at [1136, 264] on span "Download" at bounding box center [1153, 265] width 49 height 17
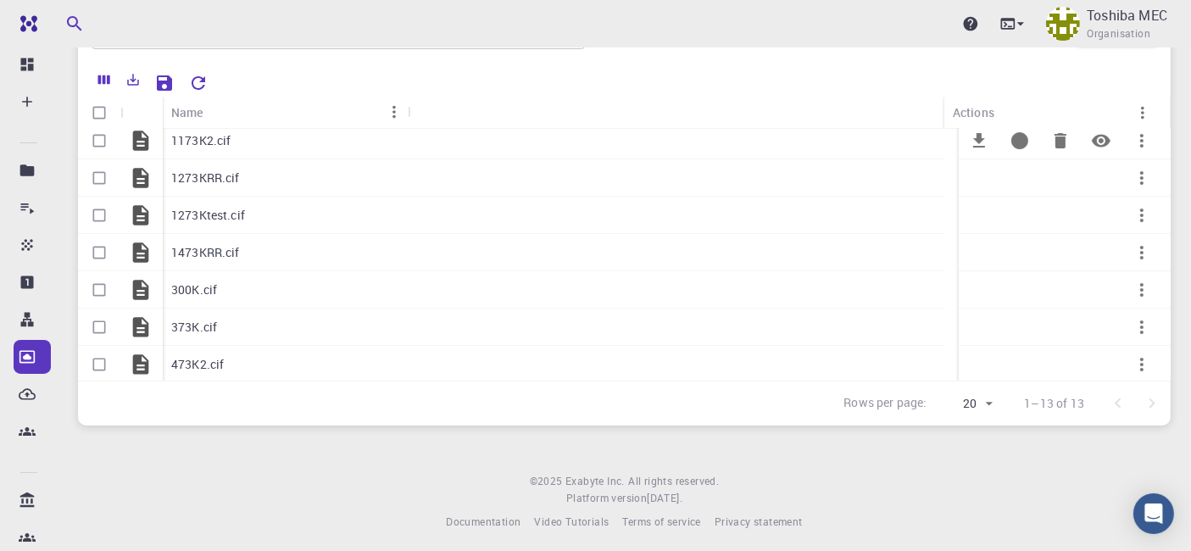
scroll to position [0, 0]
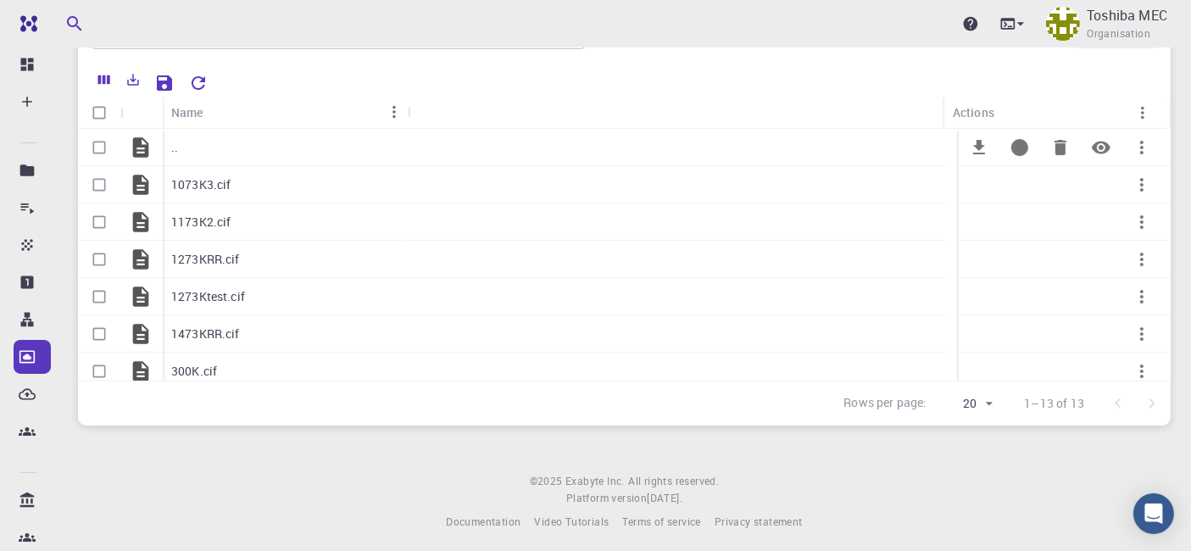
click at [179, 150] on div ".." at bounding box center [285, 147] width 245 height 37
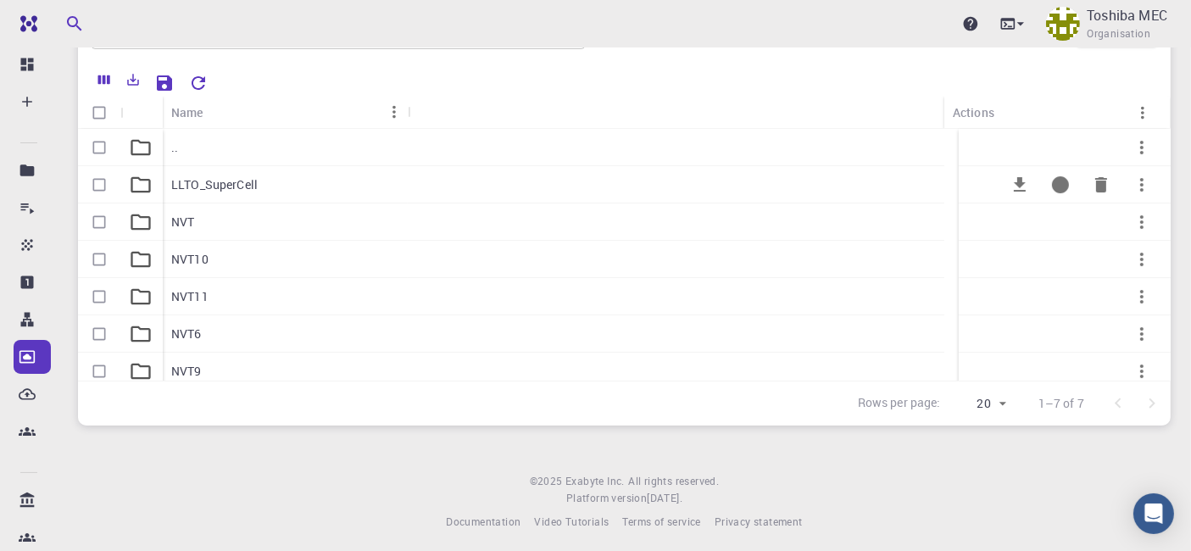
click at [217, 191] on p "LLTO_SuperCell" at bounding box center [214, 184] width 86 height 17
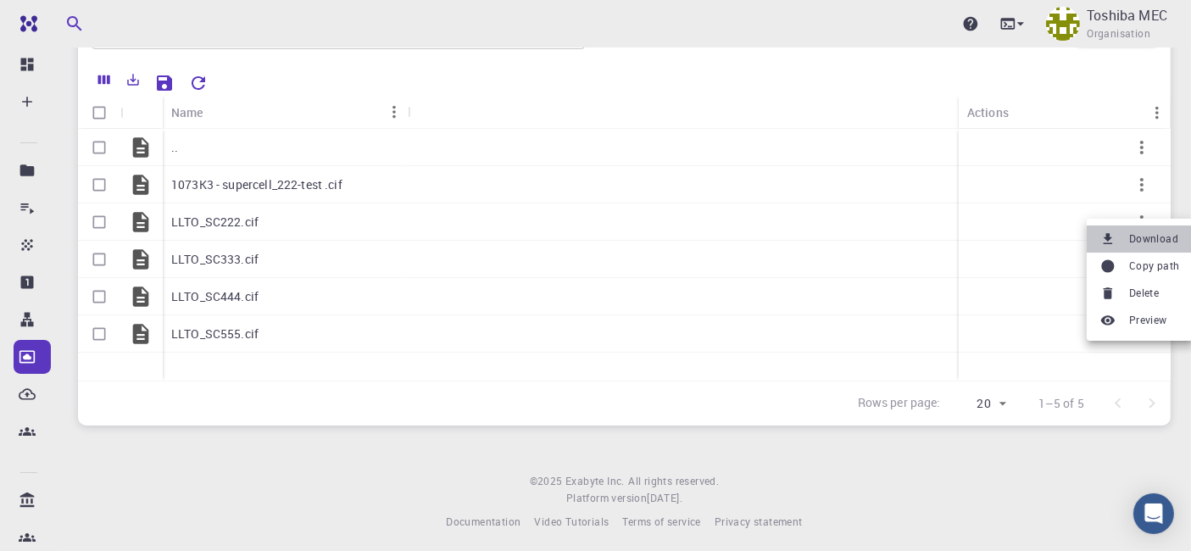
click at [1150, 238] on span "Download" at bounding box center [1153, 239] width 49 height 17
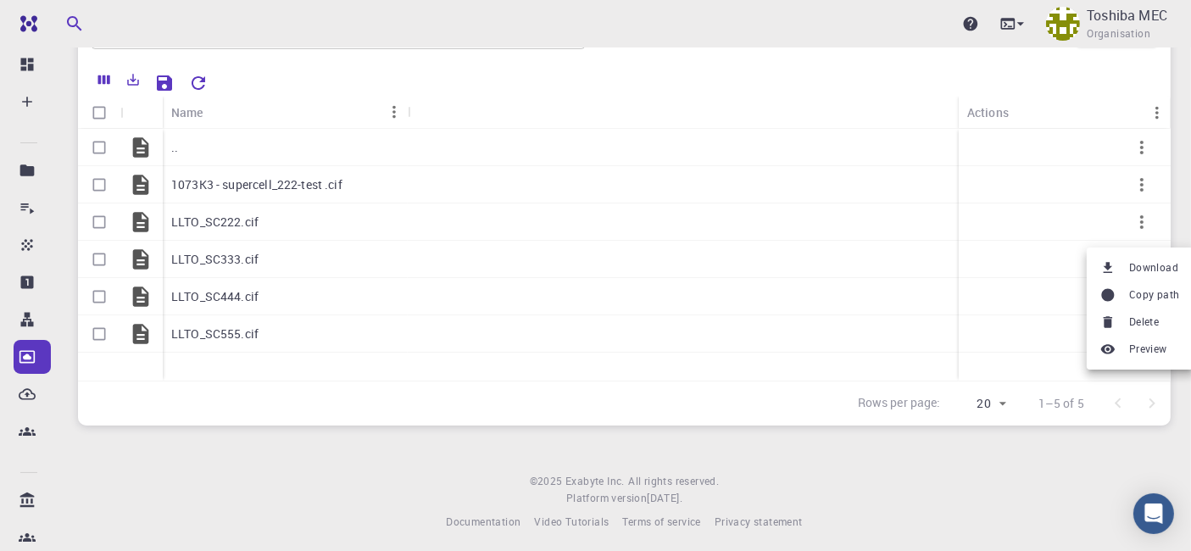
click at [1141, 268] on span "Download" at bounding box center [1153, 267] width 49 height 17
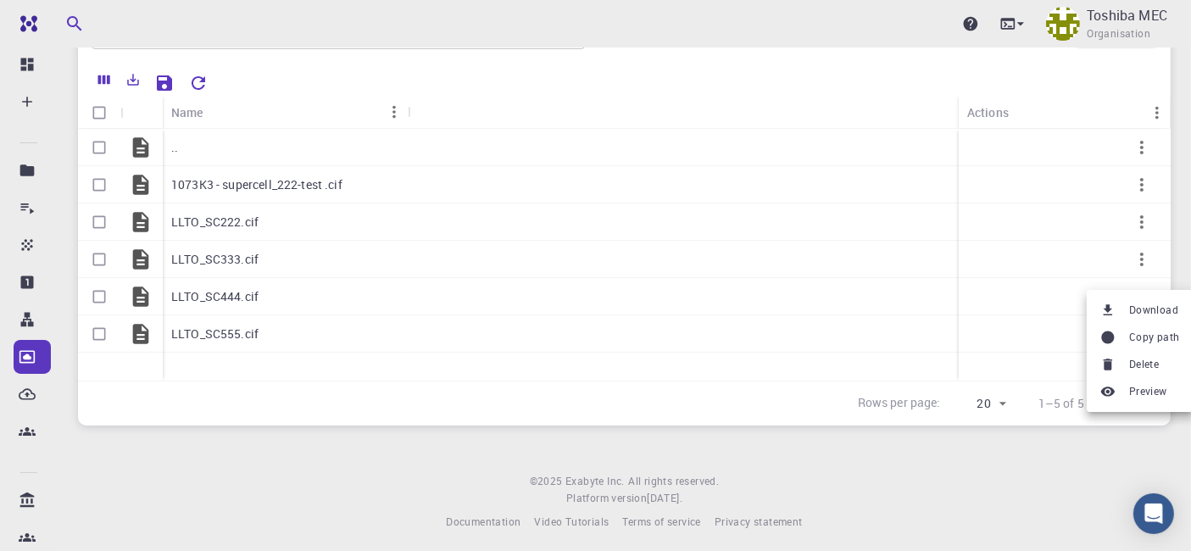
click at [1144, 306] on span "Download" at bounding box center [1153, 310] width 49 height 17
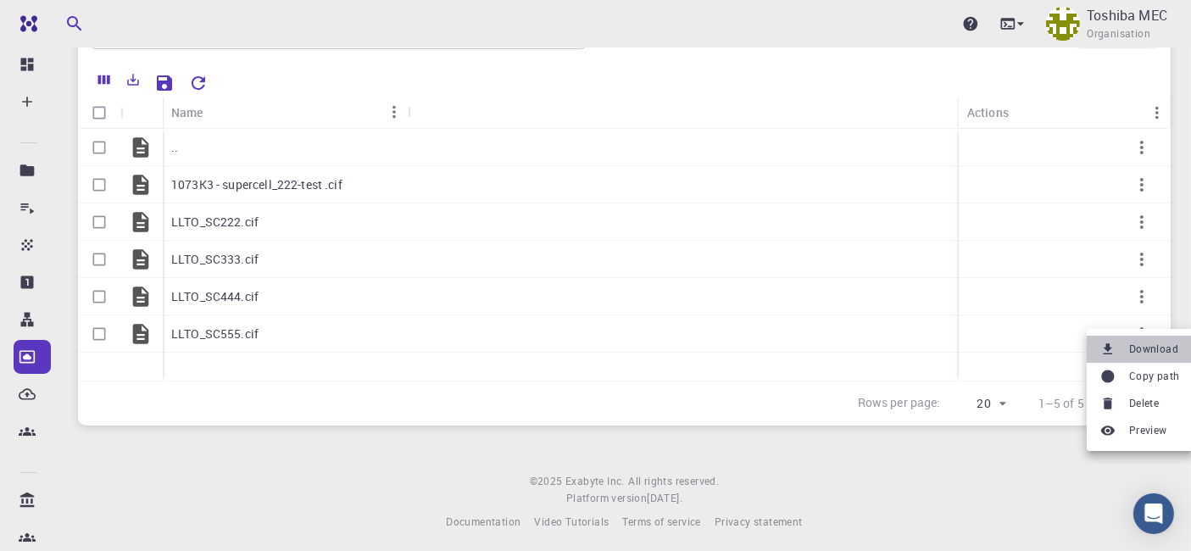
click at [1137, 340] on li "Download" at bounding box center [1140, 349] width 107 height 27
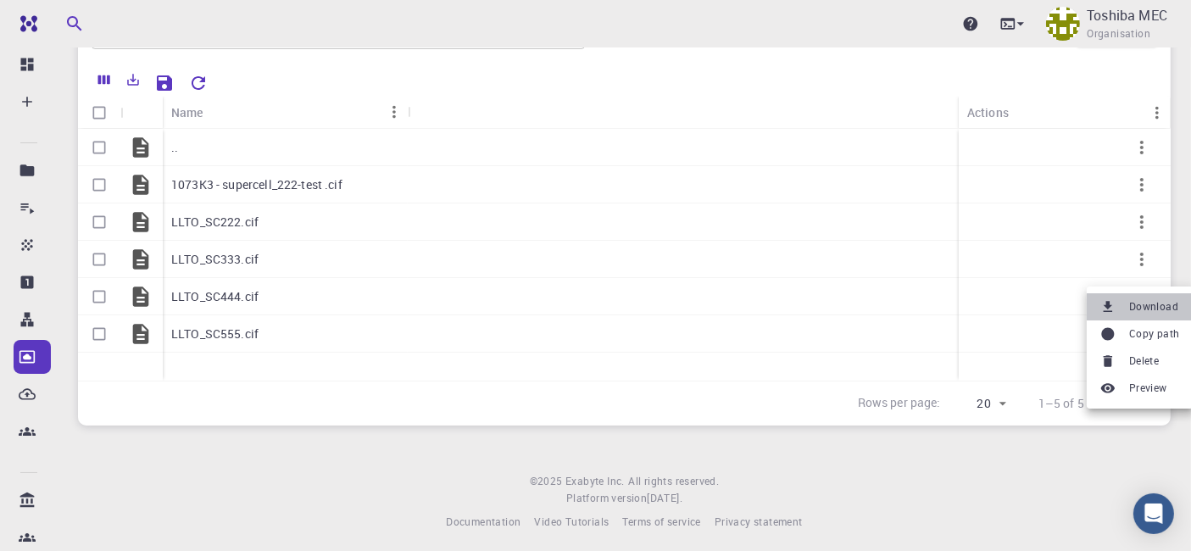
click at [1151, 307] on span "Download" at bounding box center [1153, 306] width 49 height 17
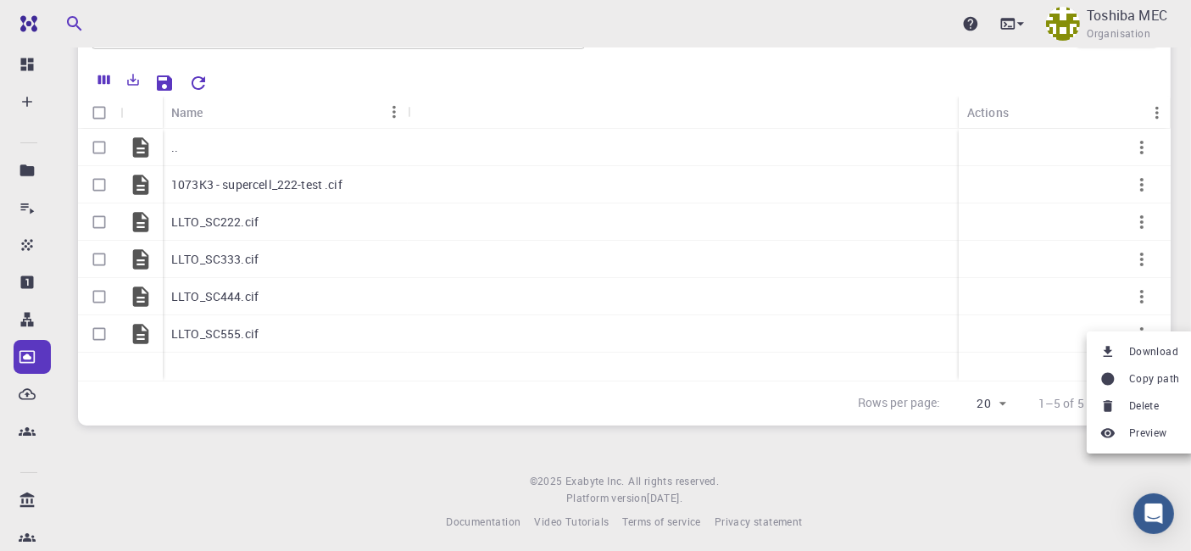
click at [1140, 348] on span "Download" at bounding box center [1153, 351] width 49 height 17
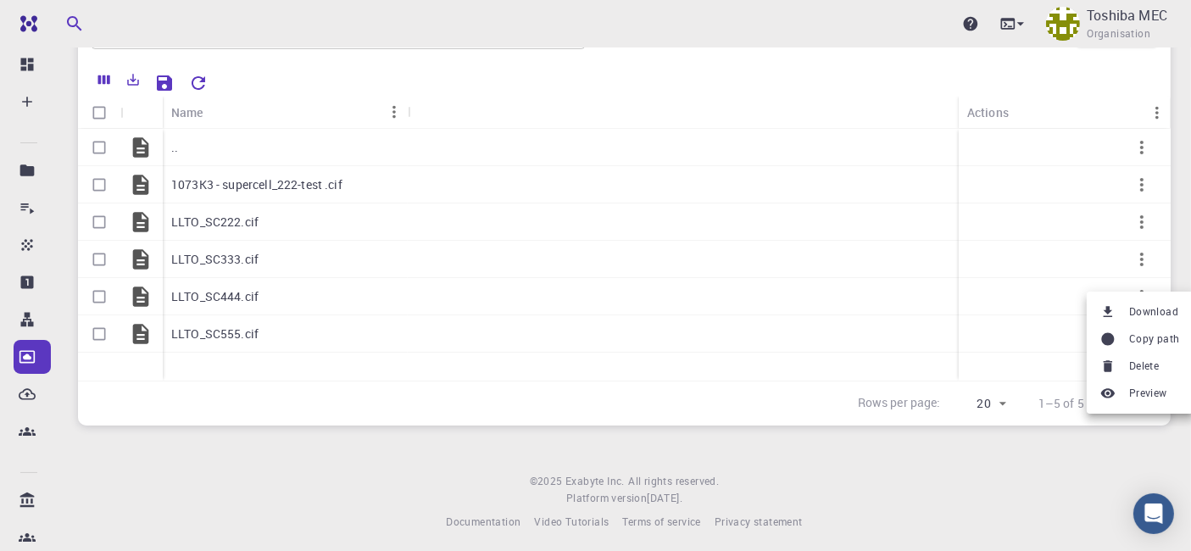
click at [1145, 304] on span "Download" at bounding box center [1153, 312] width 49 height 17
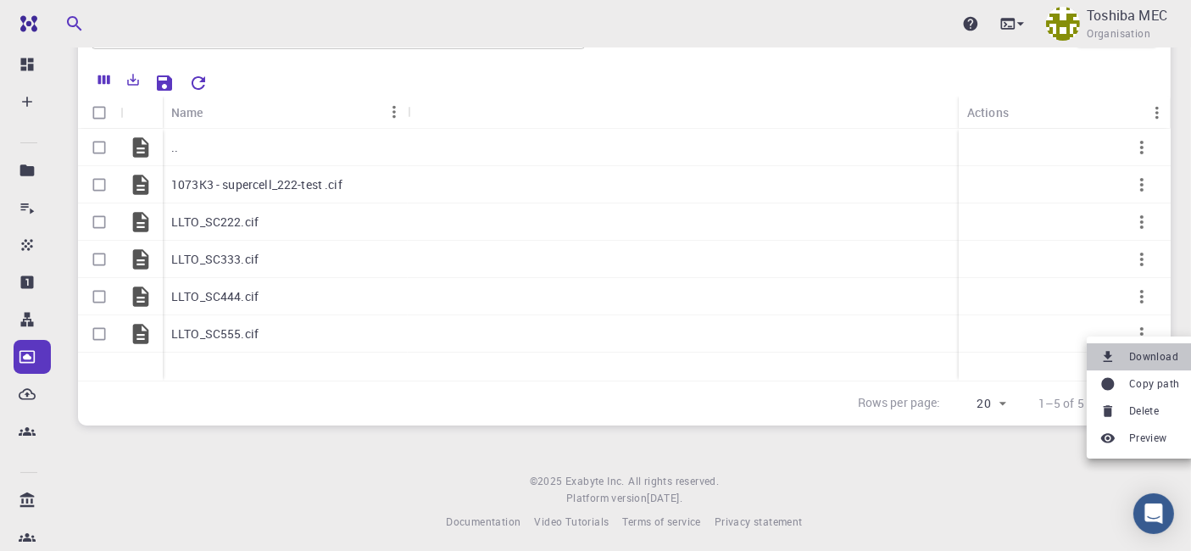
click at [1140, 353] on span "Download" at bounding box center [1153, 356] width 49 height 17
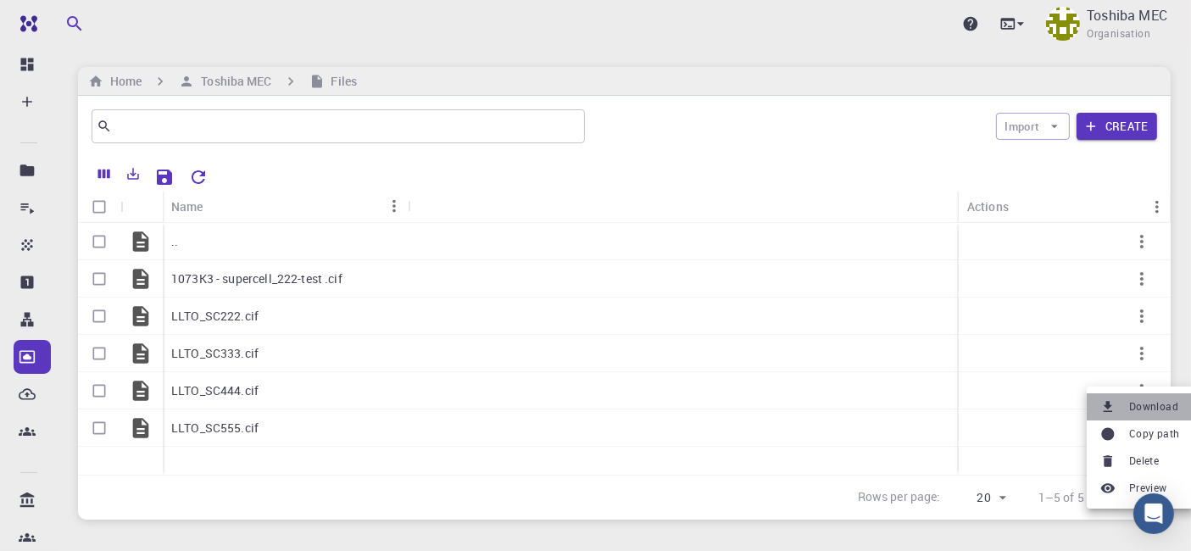
click at [1146, 398] on span "Download" at bounding box center [1153, 406] width 49 height 17
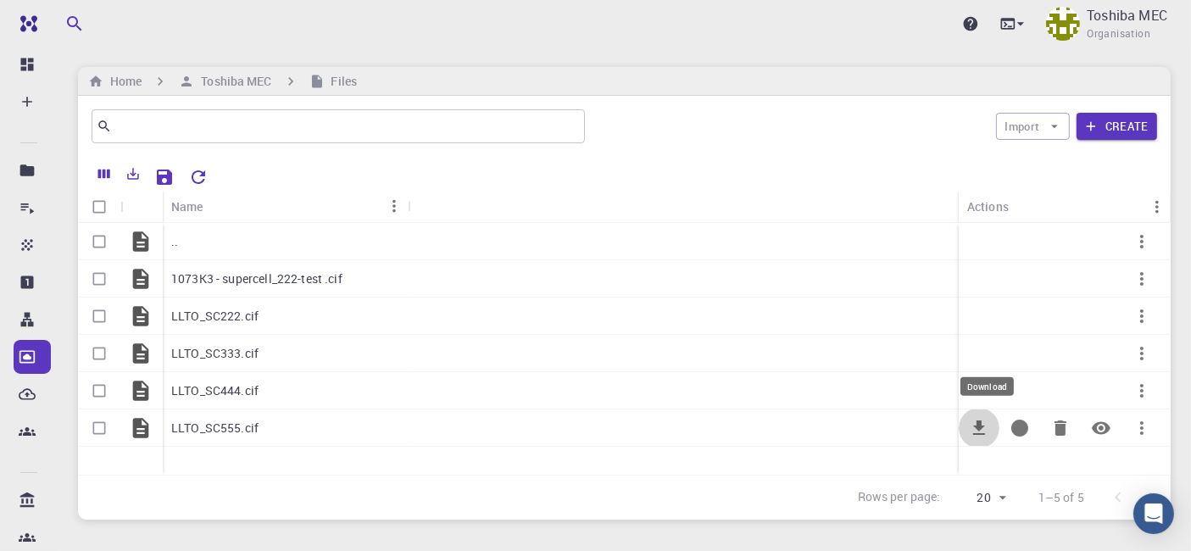
click at [982, 432] on icon "Download" at bounding box center [979, 428] width 20 height 20
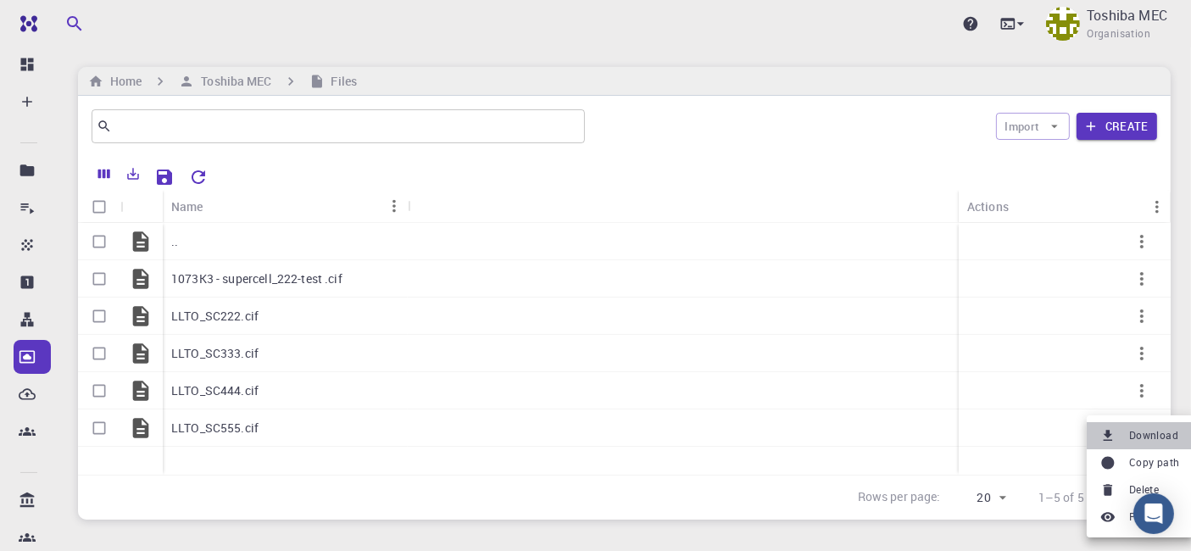
click at [1144, 432] on span "Download" at bounding box center [1153, 435] width 49 height 17
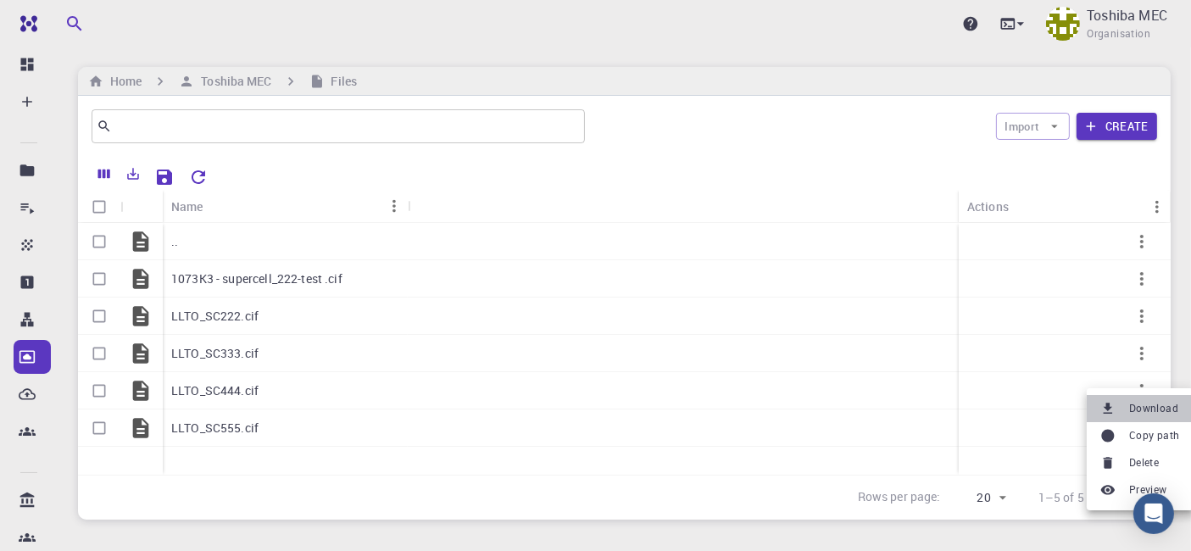
click at [1146, 406] on span "Download" at bounding box center [1153, 408] width 49 height 17
click at [1143, 397] on span "Download" at bounding box center [1153, 405] width 49 height 17
click at [1136, 398] on span "Download" at bounding box center [1153, 405] width 49 height 17
click at [1140, 406] on span "Download" at bounding box center [1153, 406] width 49 height 17
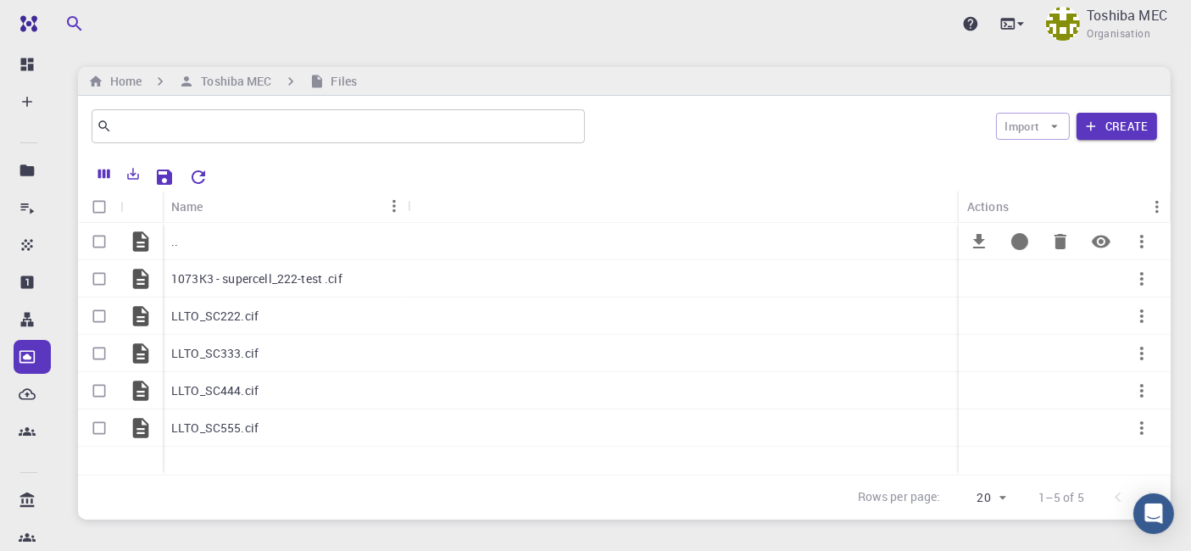
click at [190, 250] on div ".." at bounding box center [285, 241] width 245 height 37
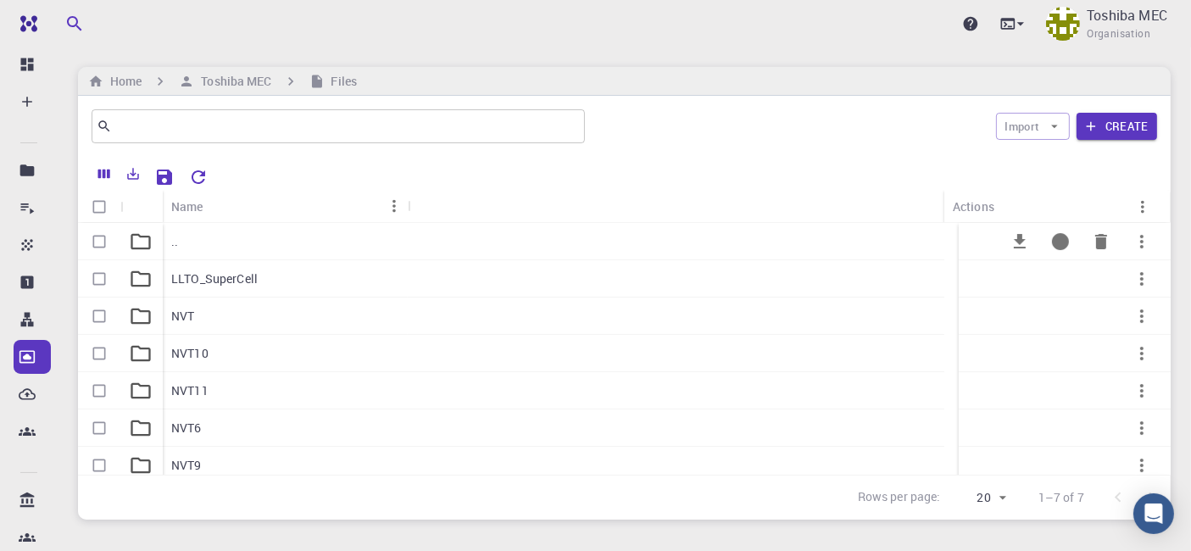
click at [200, 248] on div ".." at bounding box center [285, 241] width 245 height 37
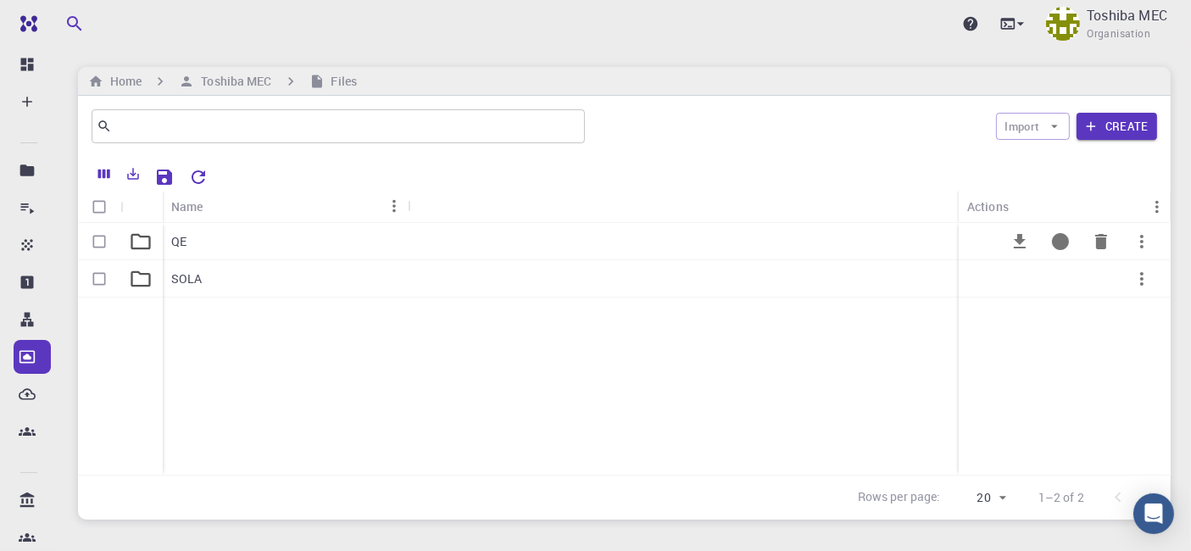
click at [215, 244] on div "QE" at bounding box center [285, 241] width 245 height 37
click at [208, 316] on div "QEcif" at bounding box center [285, 316] width 245 height 37
click at [190, 243] on div ".." at bounding box center [285, 241] width 245 height 37
click at [219, 358] on div "QEopt1" at bounding box center [285, 353] width 245 height 37
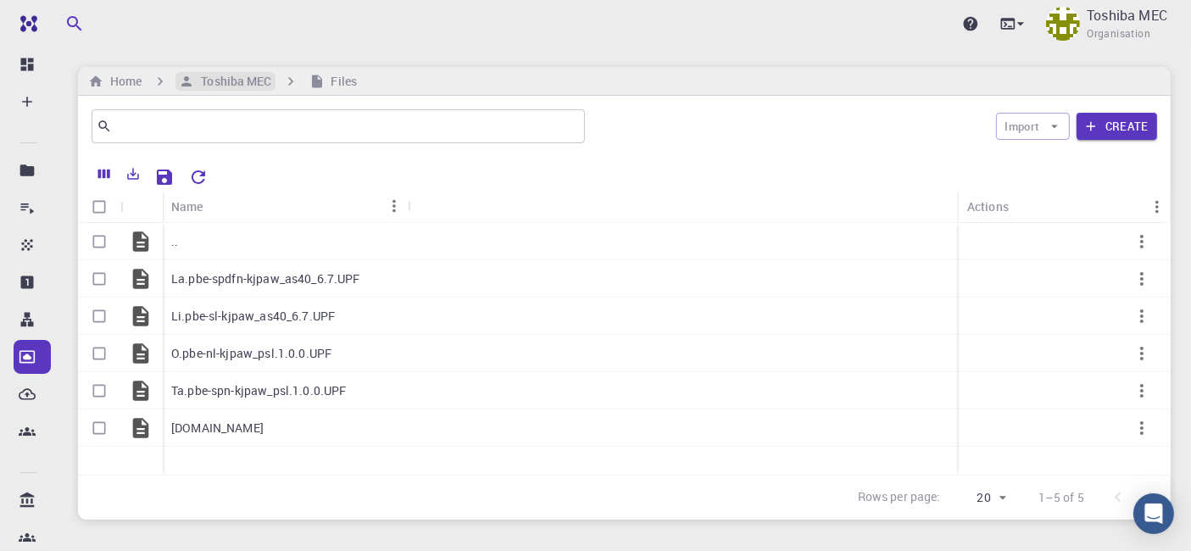
click at [236, 90] on h6 "Toshiba MEC" at bounding box center [232, 81] width 77 height 19
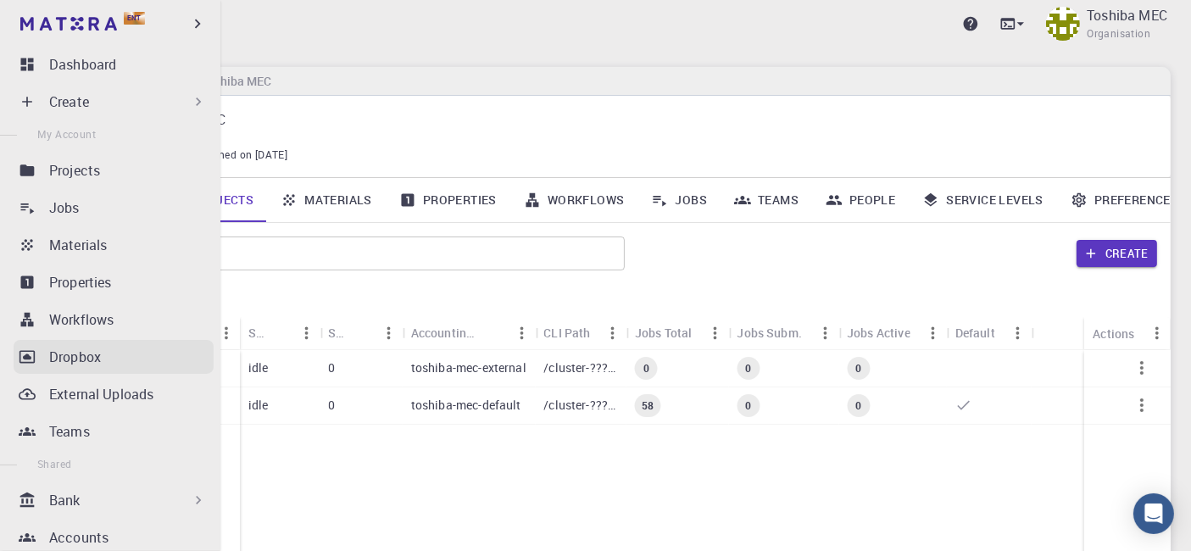
click at [114, 365] on div "Dropbox" at bounding box center [131, 357] width 164 height 20
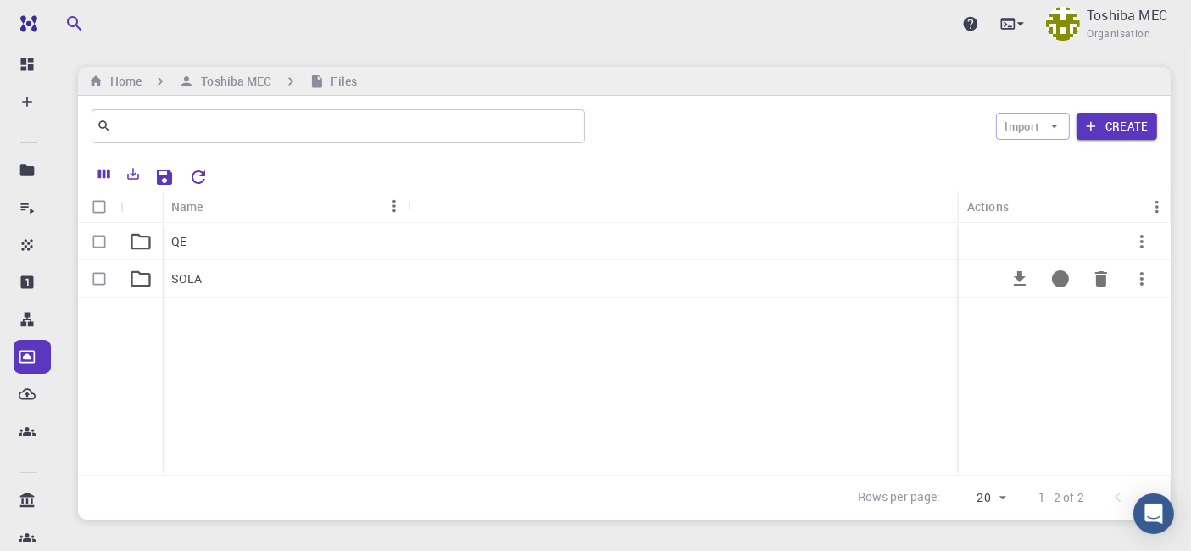
click at [182, 281] on p "SOLA" at bounding box center [186, 278] width 31 height 17
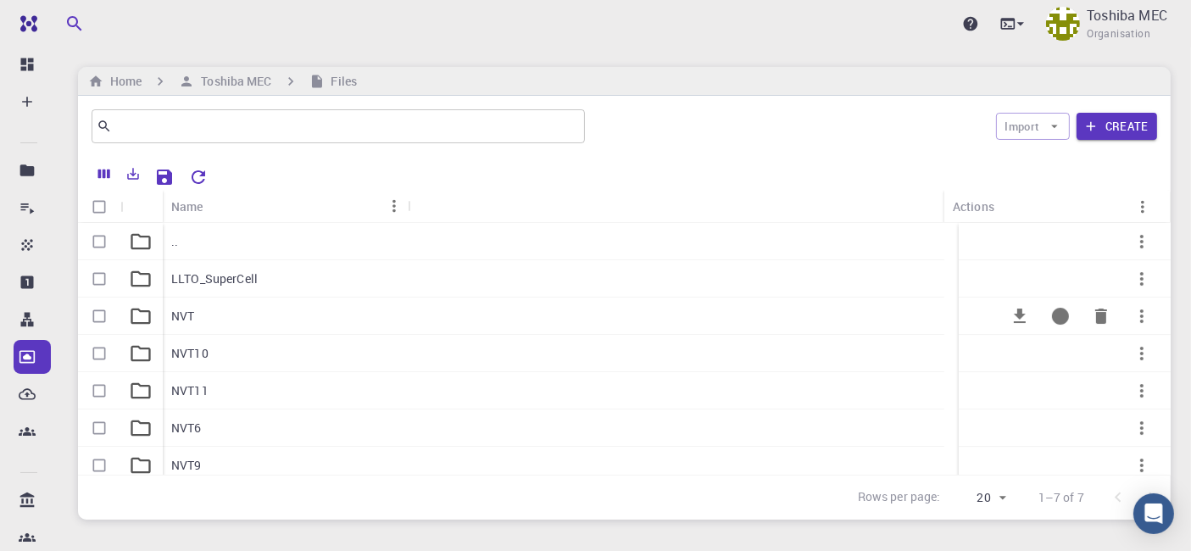
scroll to position [46, 0]
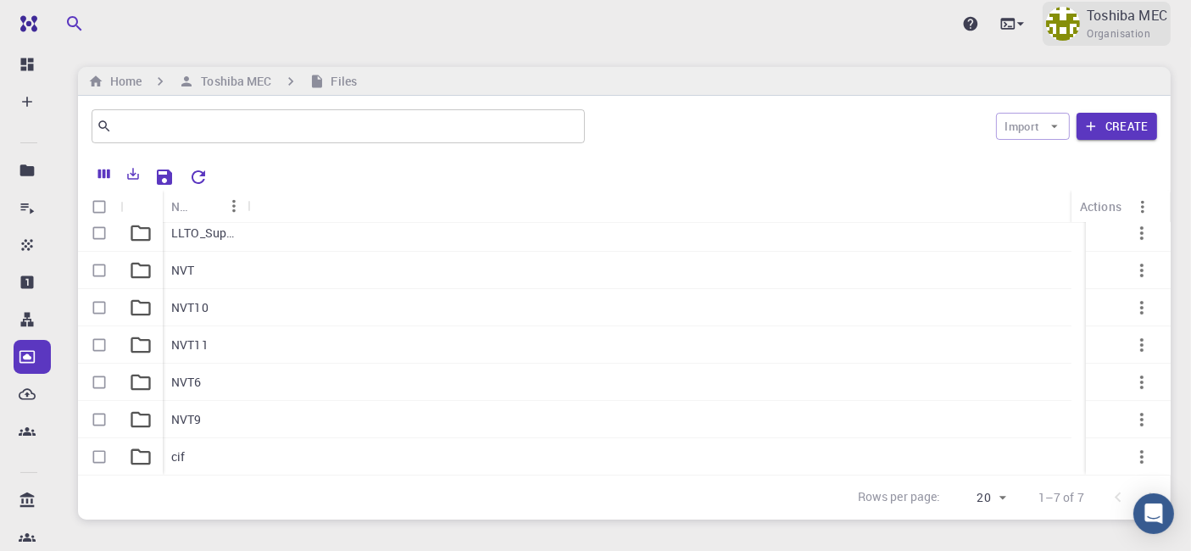
click at [1109, 30] on span "Organisation" at bounding box center [1119, 33] width 64 height 17
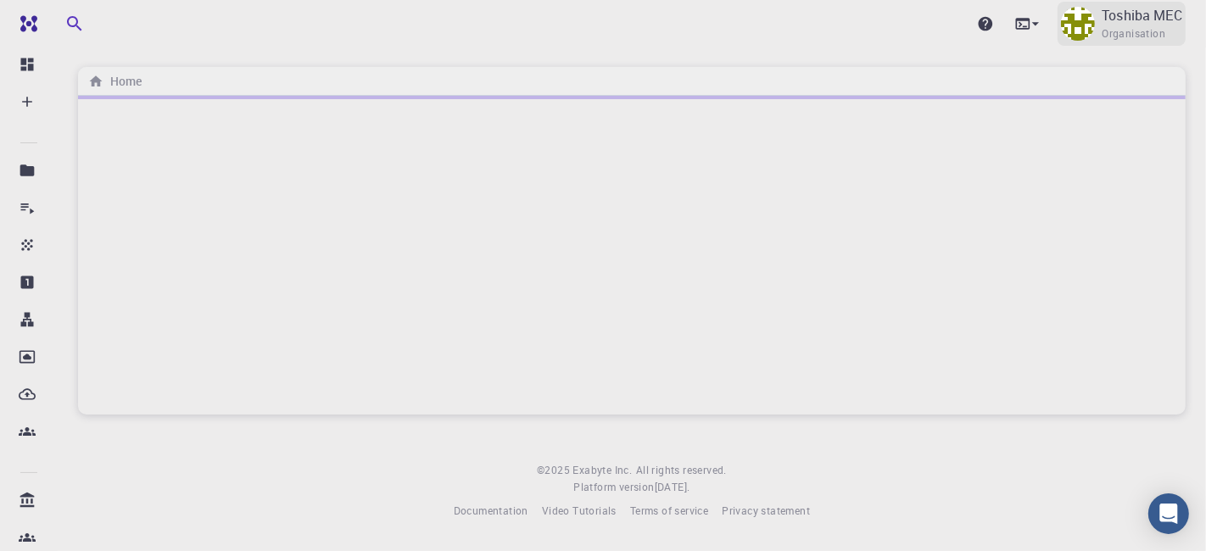
click at [1100, 16] on div "Toshiba MEC Organisation" at bounding box center [1121, 24] width 128 height 44
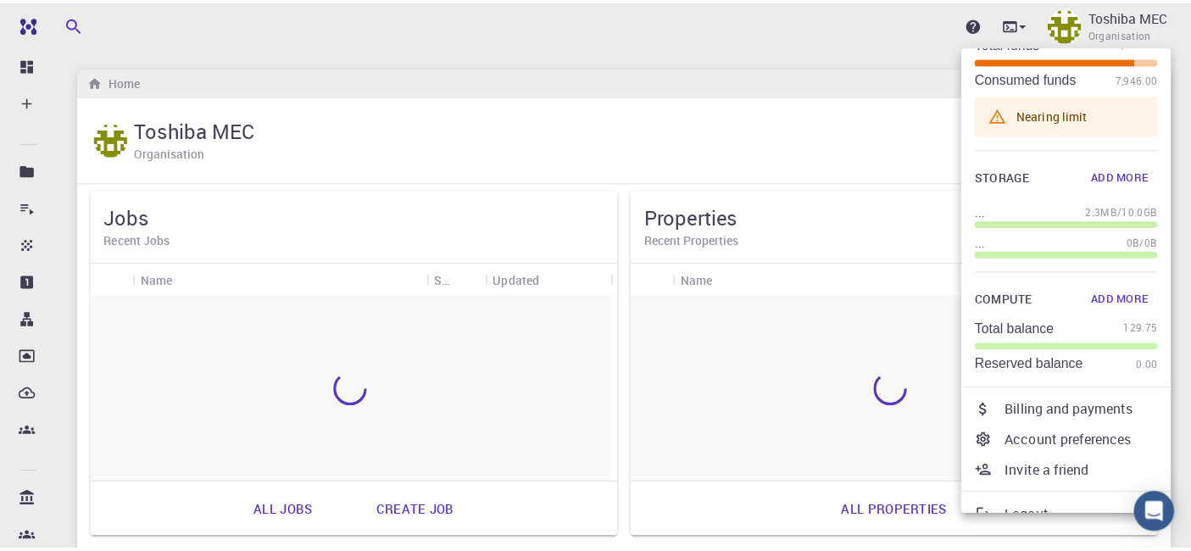
scroll to position [97, 0]
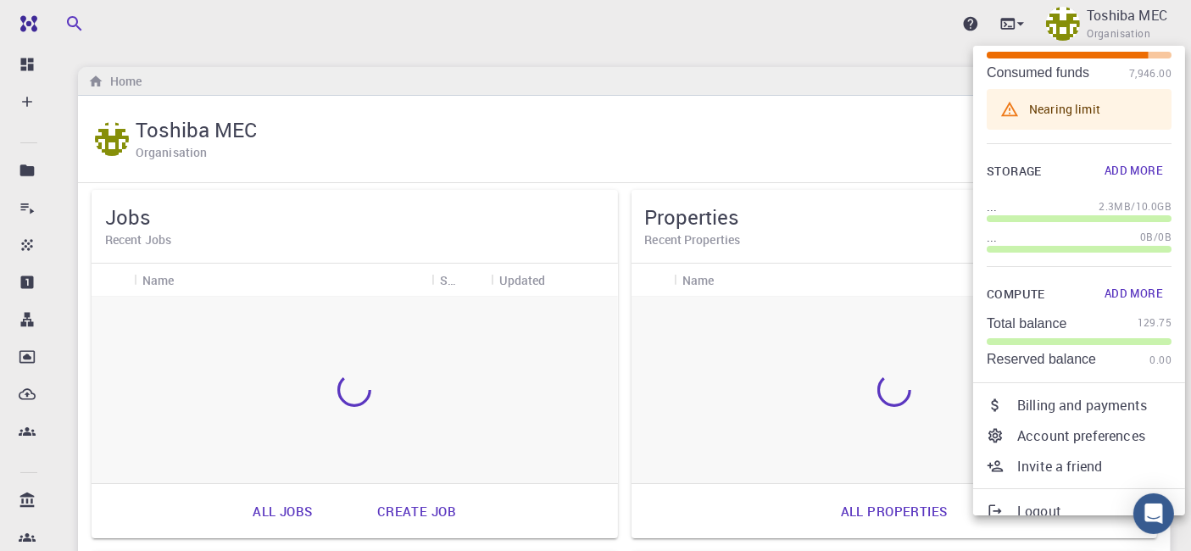
click at [1063, 405] on p "Billing and payments" at bounding box center [1094, 405] width 154 height 20
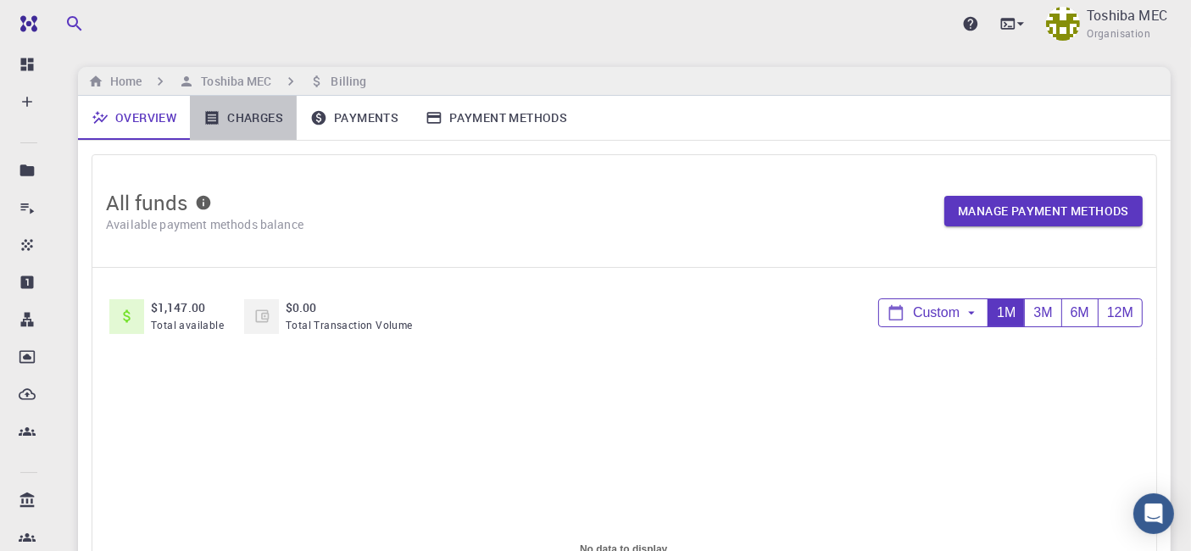
click at [256, 114] on link "Charges" at bounding box center [243, 118] width 107 height 44
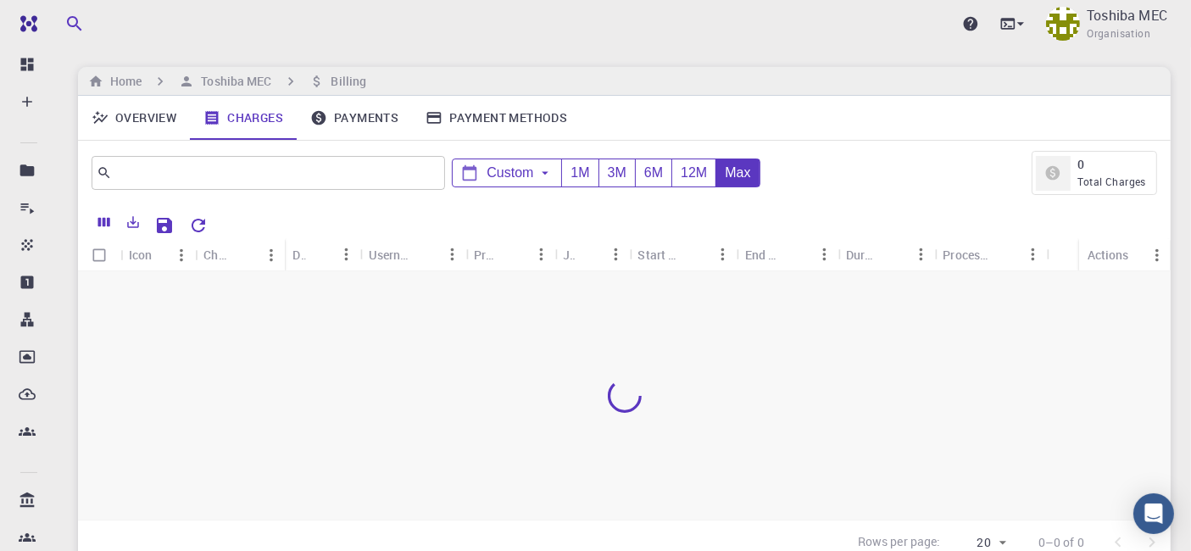
click at [360, 121] on link "Payments" at bounding box center [354, 118] width 115 height 44
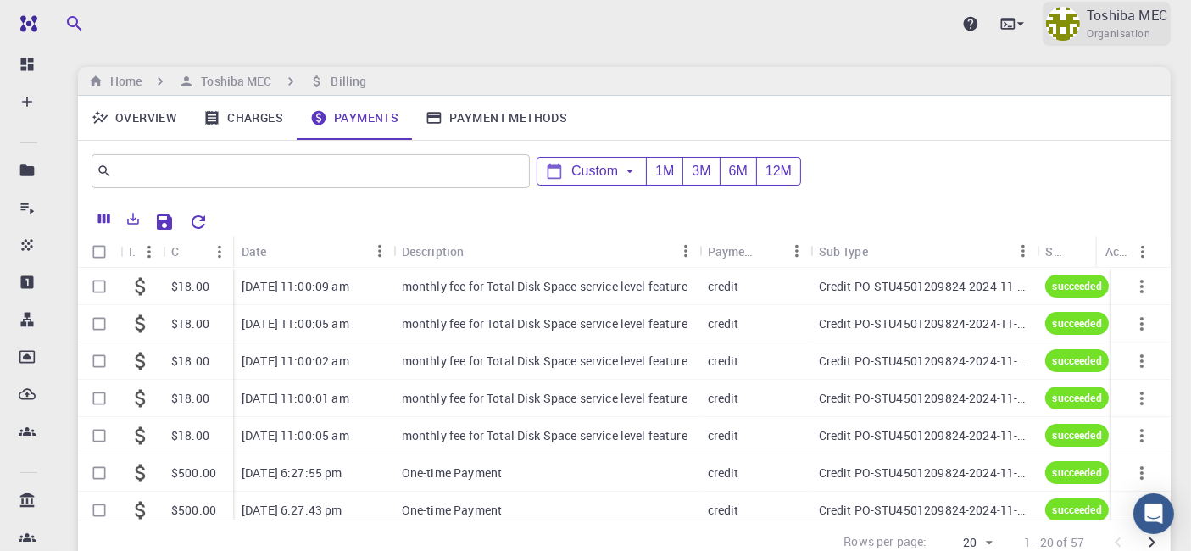
click at [1100, 35] on span "Organisation" at bounding box center [1119, 33] width 64 height 17
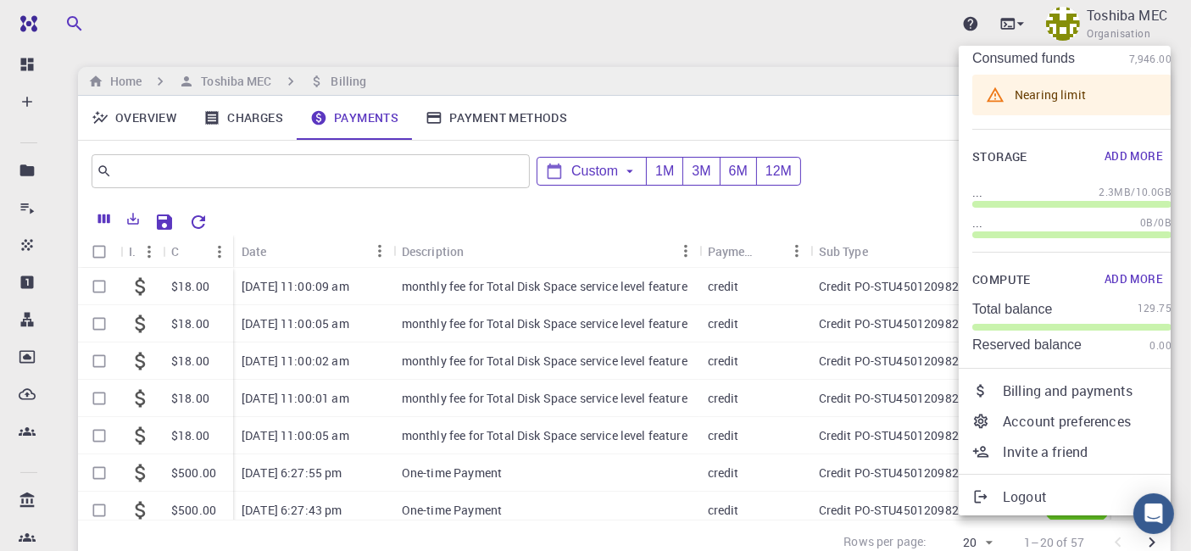
scroll to position [113, 0]
click at [1016, 498] on p "Logout" at bounding box center [1087, 495] width 169 height 20
